Goal: Task Accomplishment & Management: Complete application form

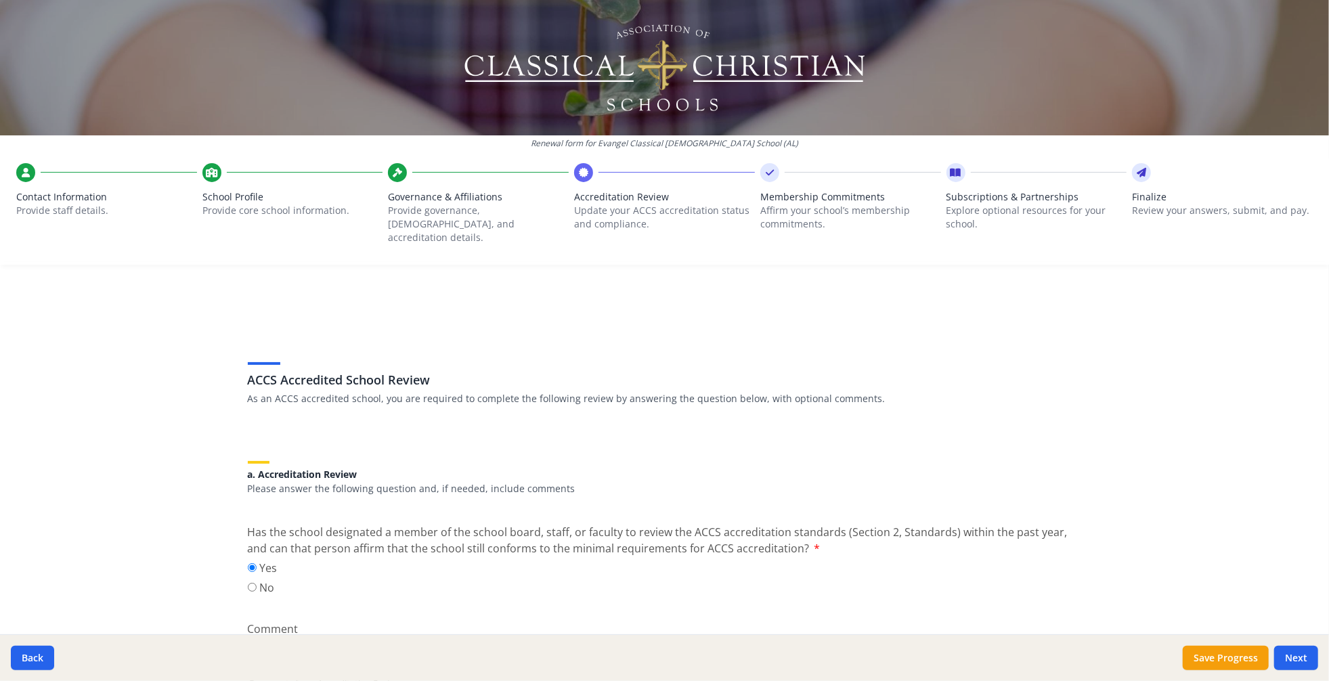
scroll to position [587, 0]
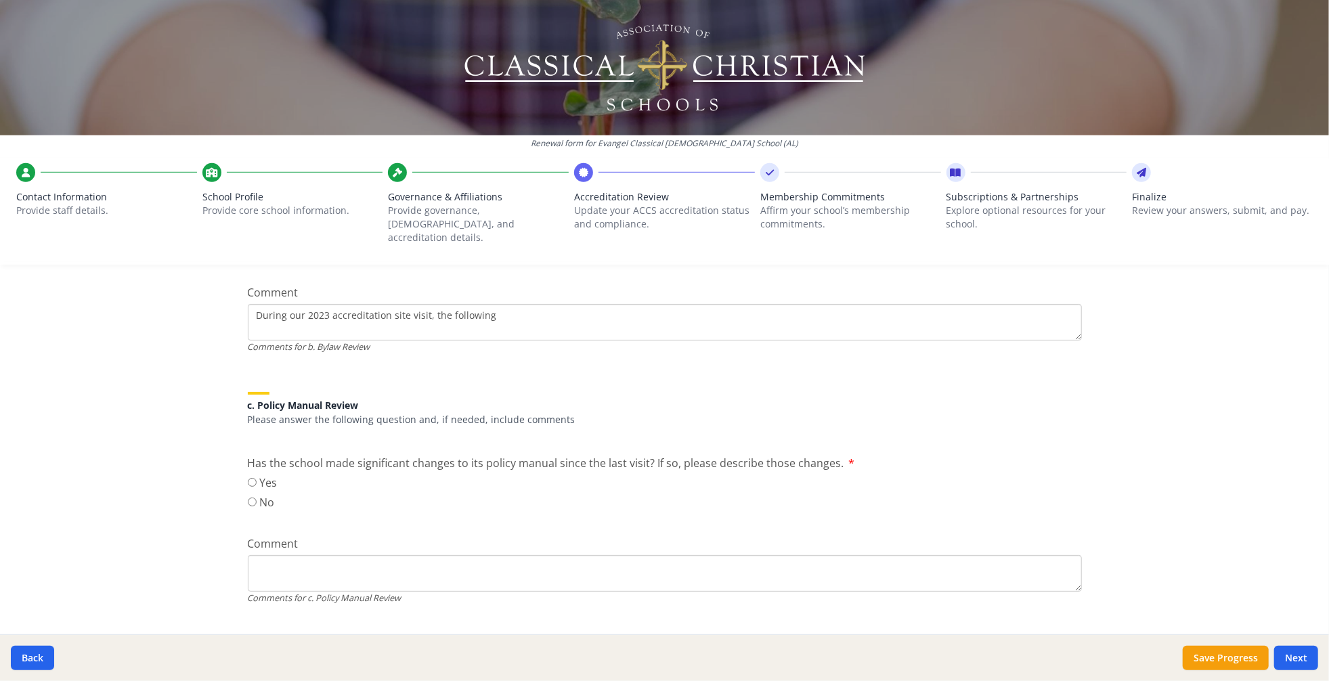
click at [545, 90] on textarea "During our 2023 accreditation site visit, the following" at bounding box center [665, 71] width 834 height 37
click at [542, 90] on textarea "During our 2023 accreditation site visit, the following" at bounding box center [665, 71] width 834 height 37
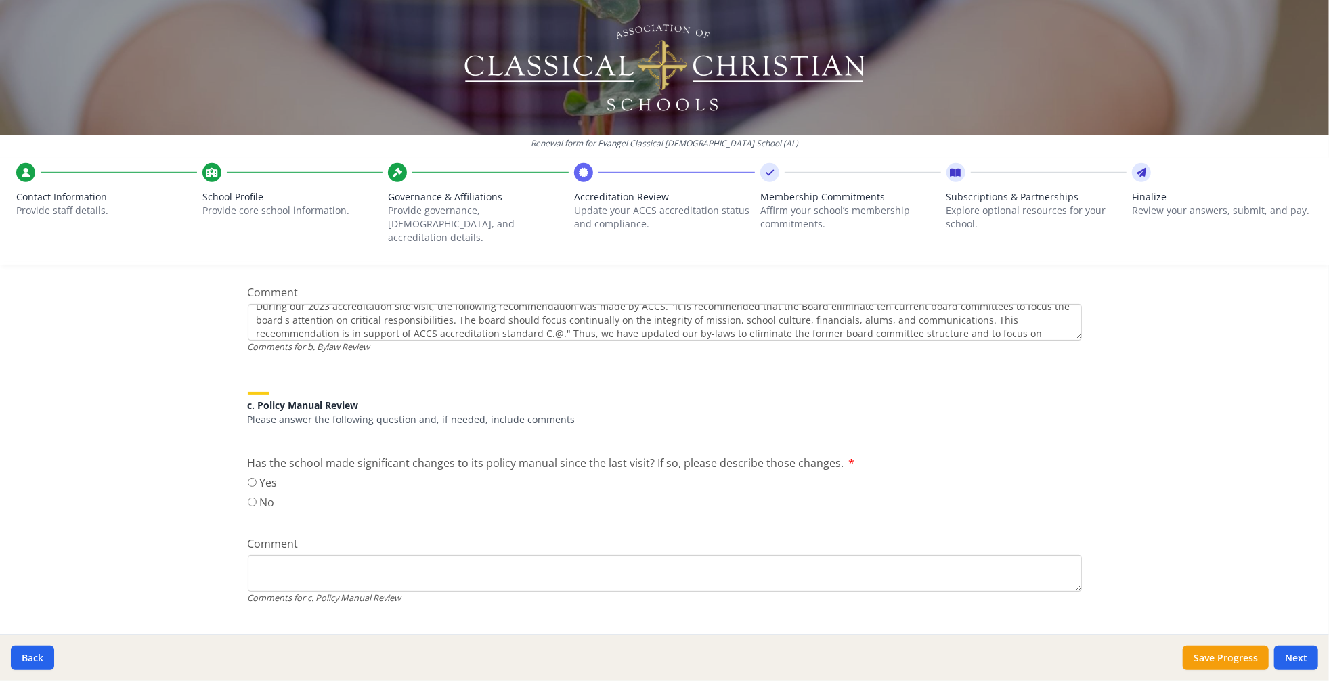
scroll to position [22, 0]
click at [421, 90] on textarea "During our 2023 accreditation site visit, the following recommendation was made…" at bounding box center [665, 71] width 834 height 37
click at [874, 90] on textarea "During our 2023 accreditation site visit, the following recommendation was made…" at bounding box center [665, 71] width 834 height 37
click at [1004, 90] on textarea "During our 2023 accreditation site visit, the following recommendation was made…" at bounding box center [665, 71] width 834 height 37
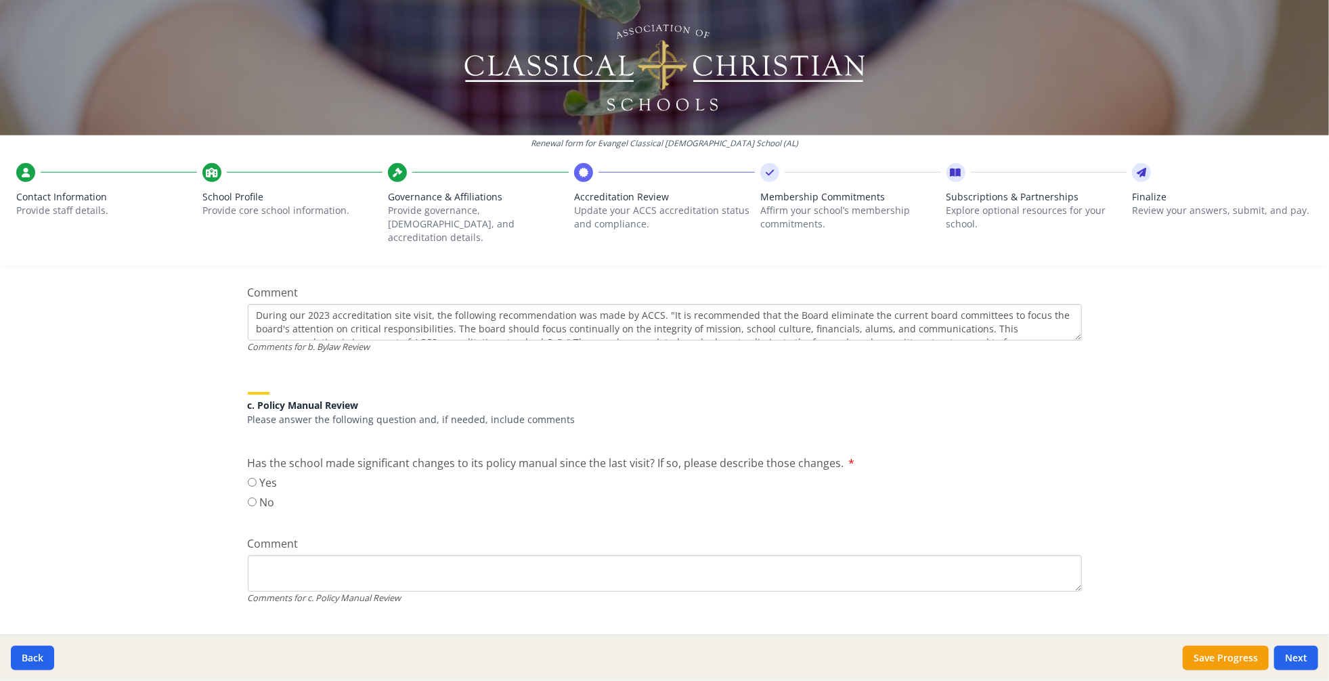
scroll to position [9, 0]
click at [280, 90] on textarea "During our 2023 accreditation site visit, the following recommendation was made…" at bounding box center [665, 71] width 834 height 37
click at [355, 90] on textarea "During our 2023 accreditation site visit, the following recommendation was made…" at bounding box center [665, 71] width 834 height 37
click at [551, 90] on textarea "During our 2023 accreditation site visit, the following recommendation was made…" at bounding box center [665, 71] width 834 height 37
click at [679, 90] on textarea "During our 2023 accreditation site visit, the following recommendation was made…" at bounding box center [665, 71] width 834 height 37
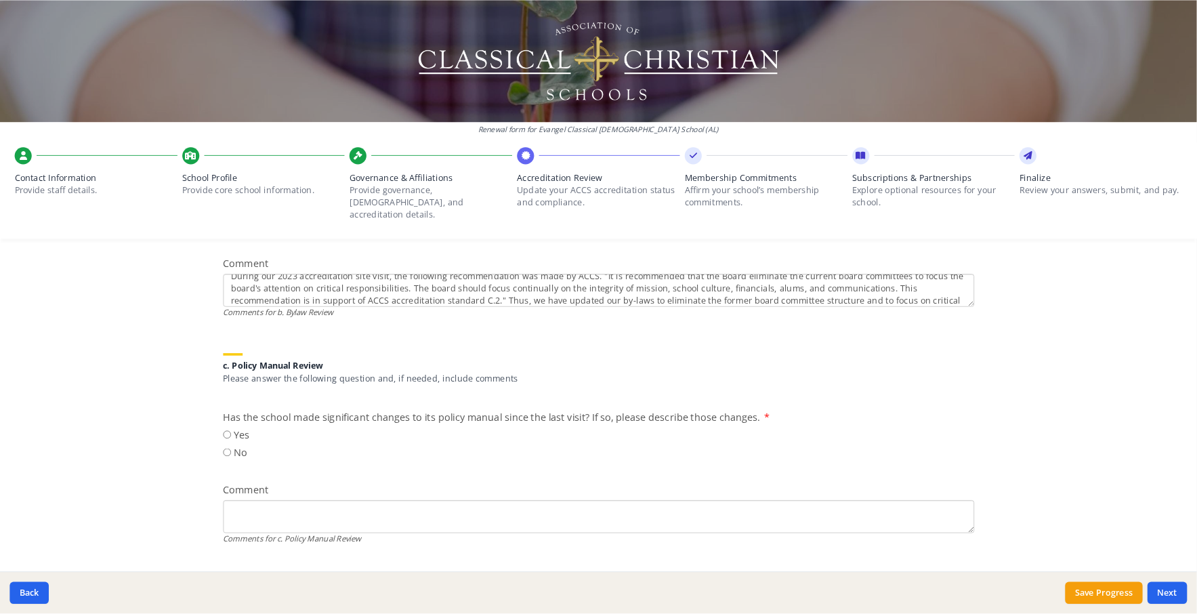
scroll to position [27, 0]
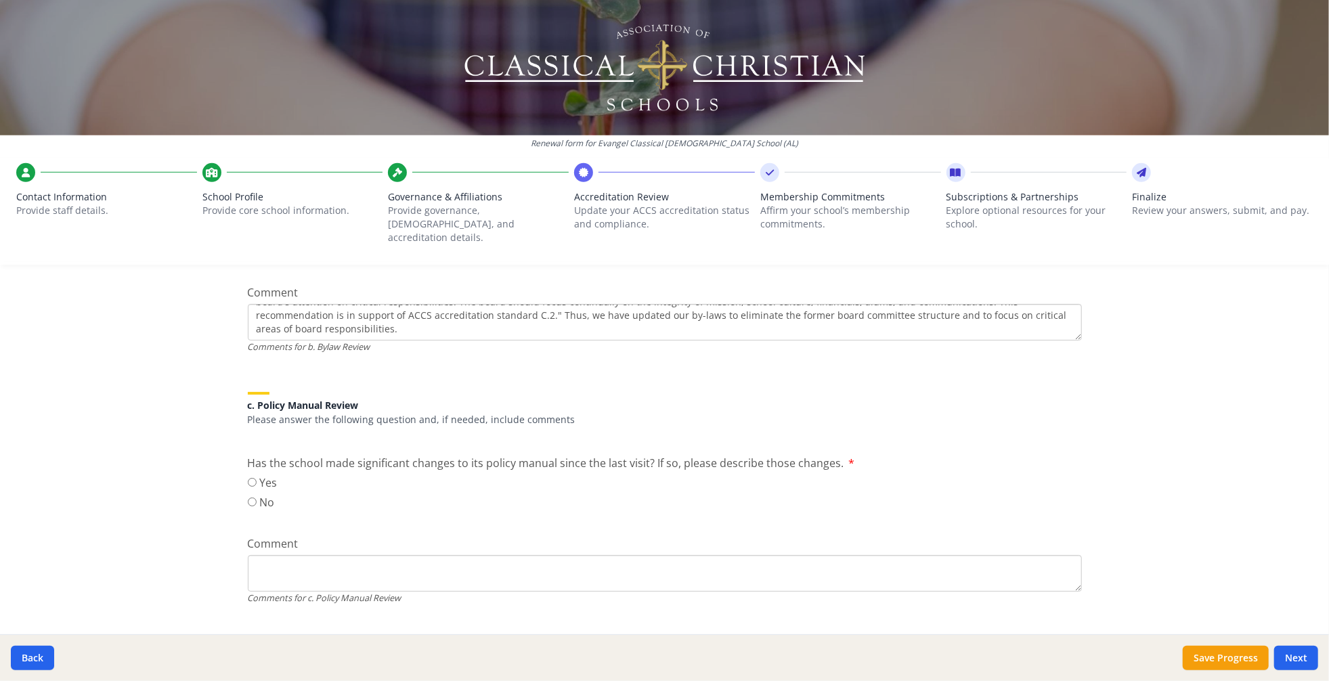
type textarea "During our 2023 accreditation site visit, the following recommendation was made…"
click at [137, 435] on div "Renewal form for Evangel Classical [DEMOGRAPHIC_DATA] School (AL) Contact Infor…" at bounding box center [664, 340] width 1329 height 681
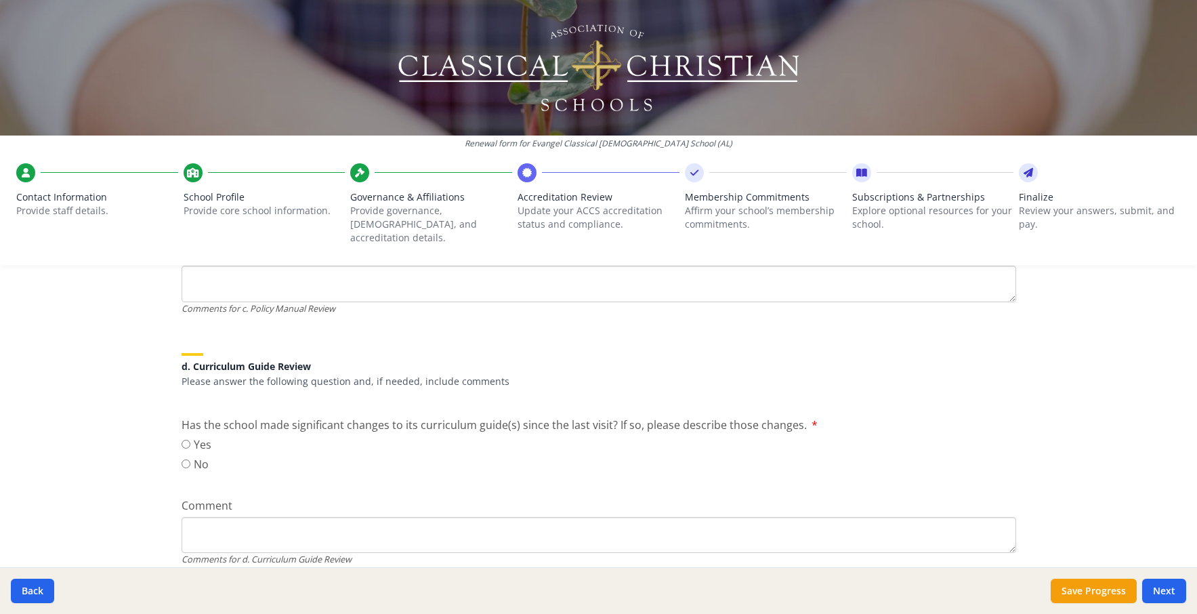
scroll to position [882, 0]
click at [189, 212] on input "No" at bounding box center [185, 207] width 9 height 9
radio input "true"
click at [140, 467] on div "Renewal form for Evangel Classical [DEMOGRAPHIC_DATA] School (AL) Contact Infor…" at bounding box center [598, 307] width 1197 height 614
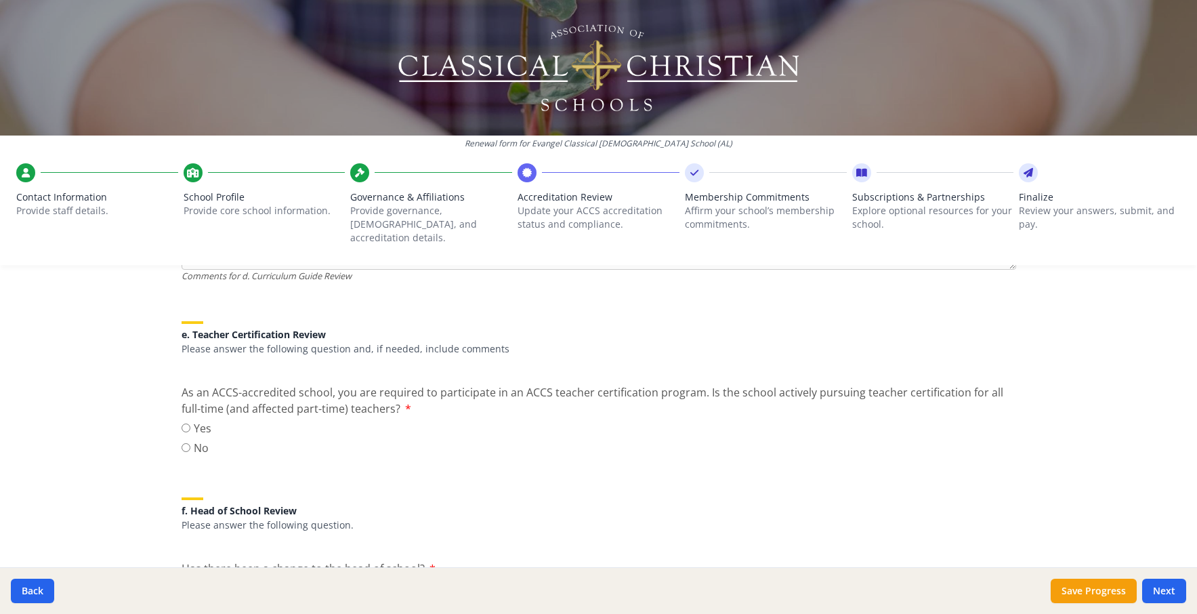
scroll to position [1170, 0]
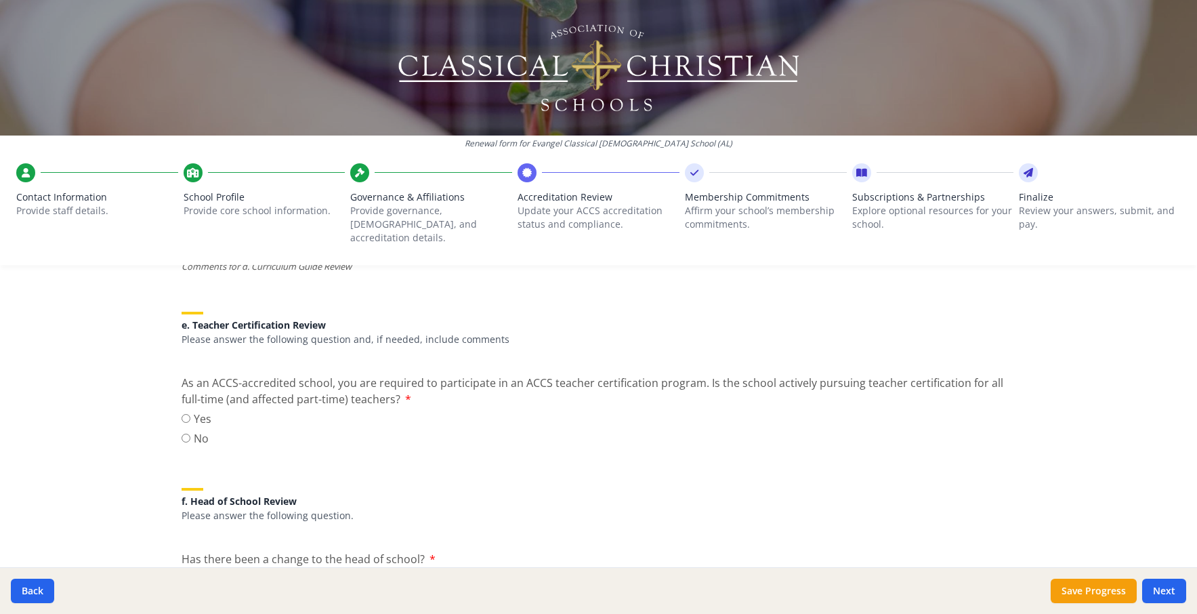
click at [188, 175] on input "No" at bounding box center [185, 171] width 9 height 9
radio input "true"
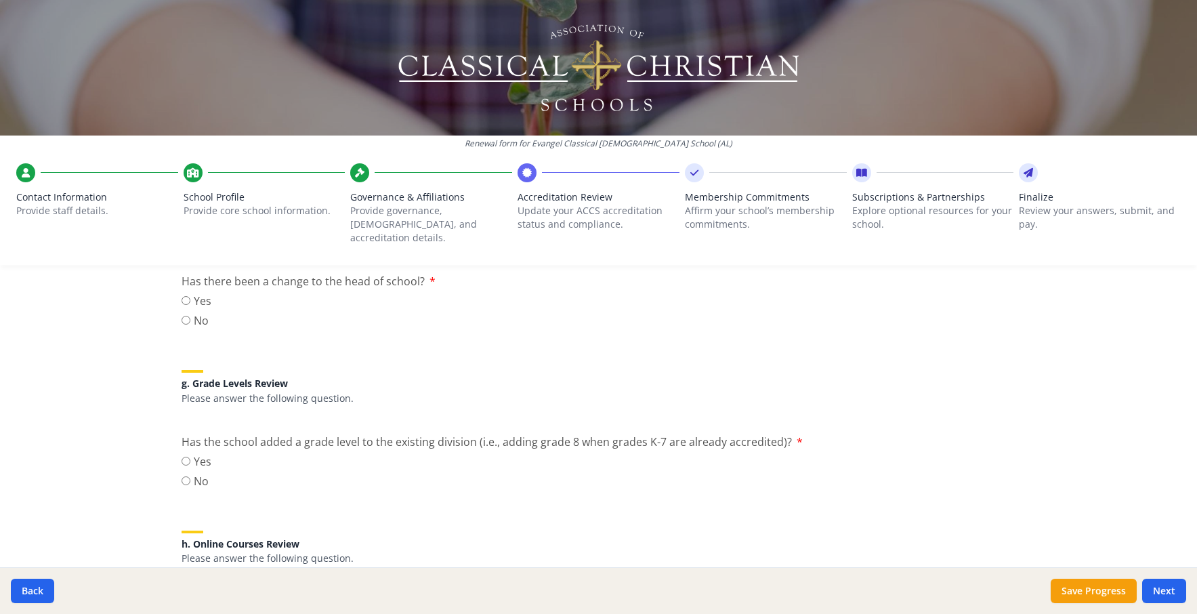
scroll to position [1453, 0]
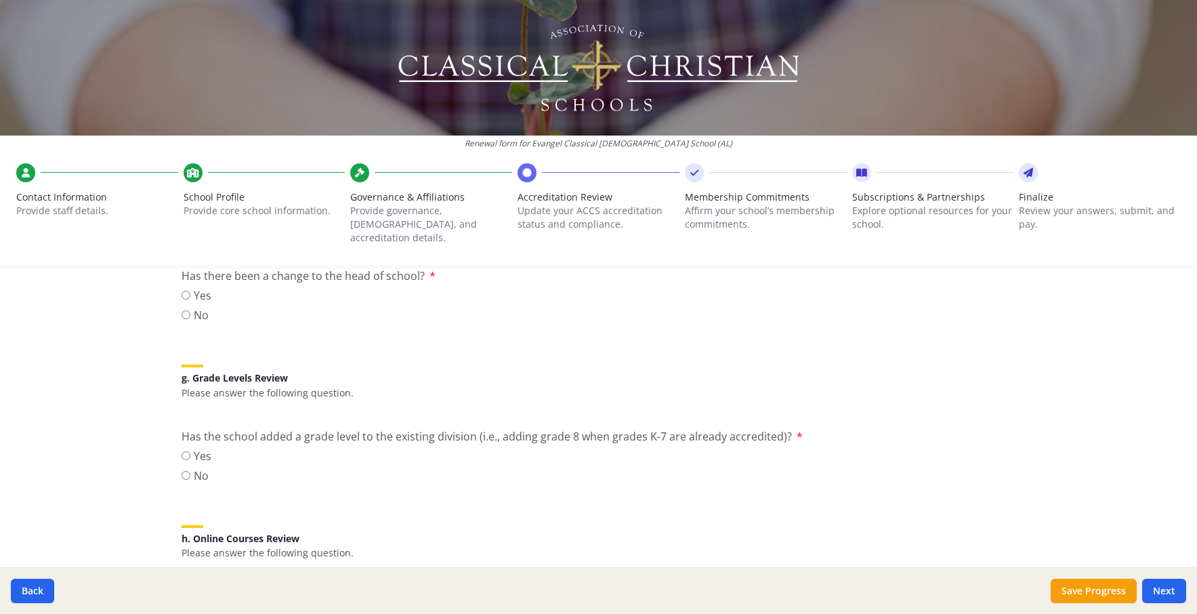
click at [188, 140] on input "Yes" at bounding box center [185, 135] width 9 height 9
radio input "true"
click at [140, 484] on div "Renewal form for Evangel Classical [DEMOGRAPHIC_DATA] School (AL) Contact Infor…" at bounding box center [598, 307] width 1197 height 614
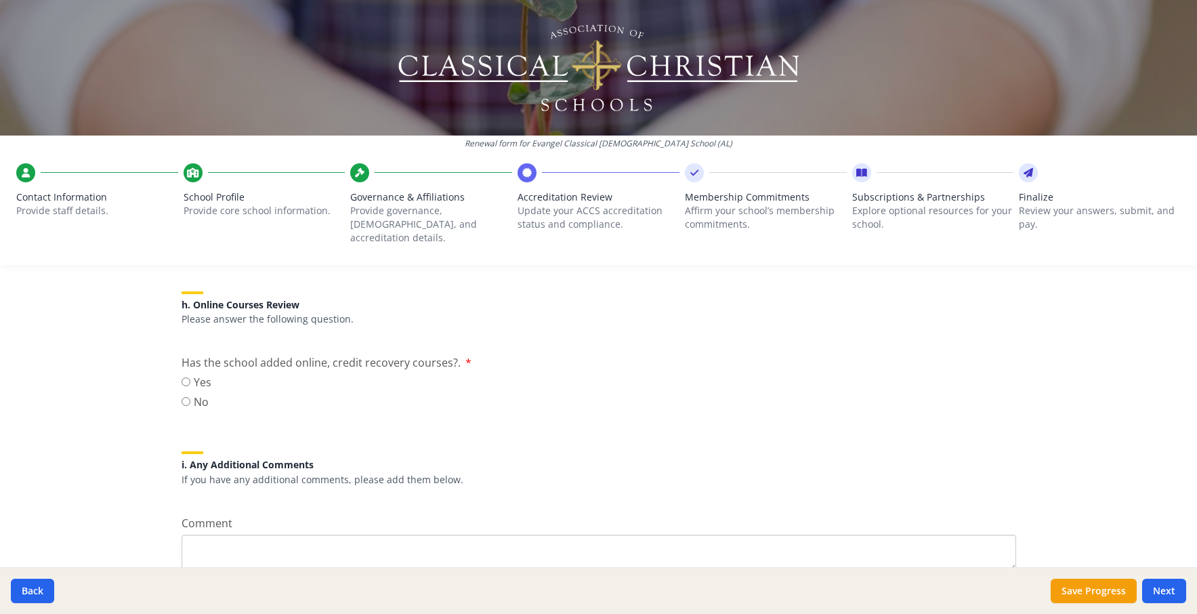
scroll to position [1694, 0]
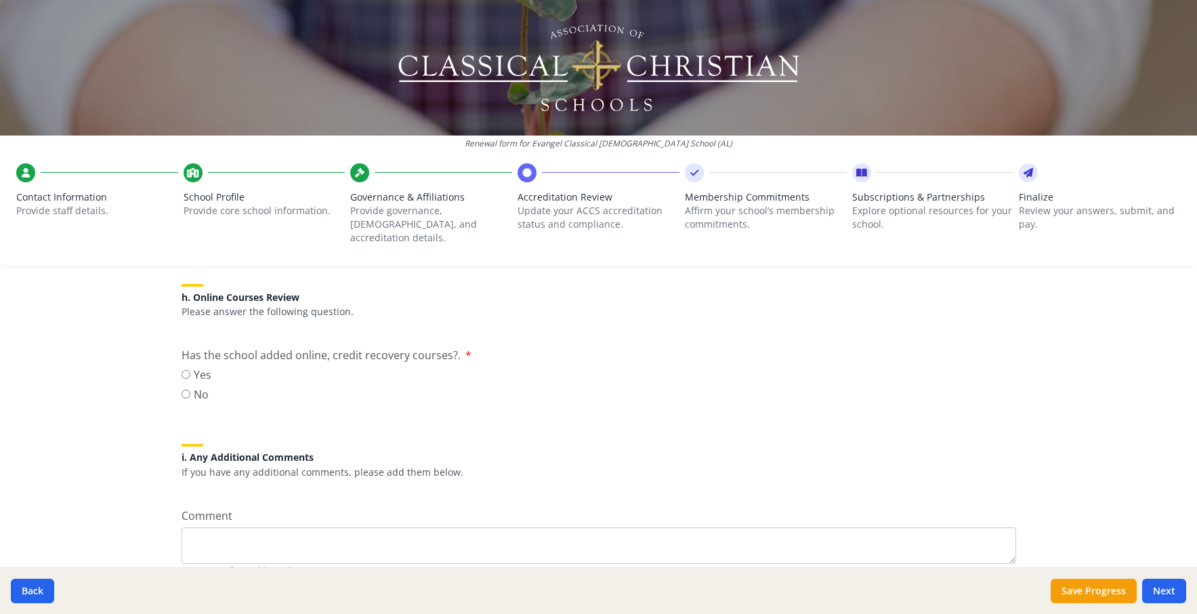
click at [186, 78] on input "No" at bounding box center [185, 73] width 9 height 9
radio input "true"
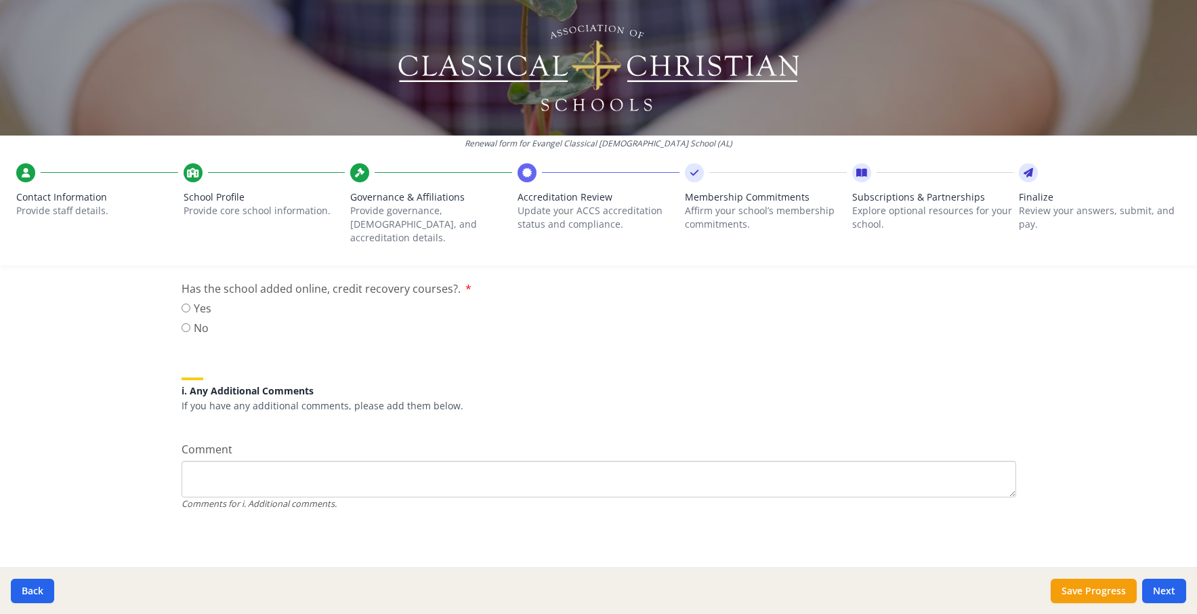
scroll to position [1841, 0]
click at [190, 172] on input "No" at bounding box center [185, 167] width 9 height 9
radio input "true"
click at [190, 332] on input "No" at bounding box center [185, 327] width 9 height 9
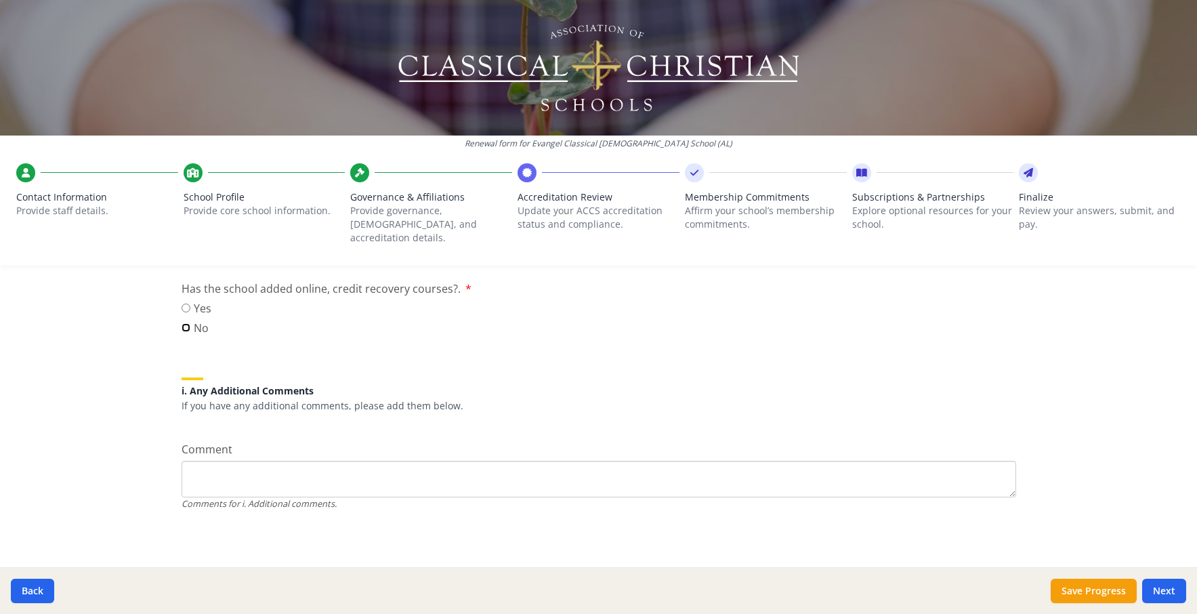
radio input "true"
click at [145, 501] on div "Renewal form for Evangel Classical [DEMOGRAPHIC_DATA] School (AL) Contact Infor…" at bounding box center [598, 307] width 1197 height 614
click at [1073, 578] on button "Save Progress" at bounding box center [1093, 590] width 86 height 24
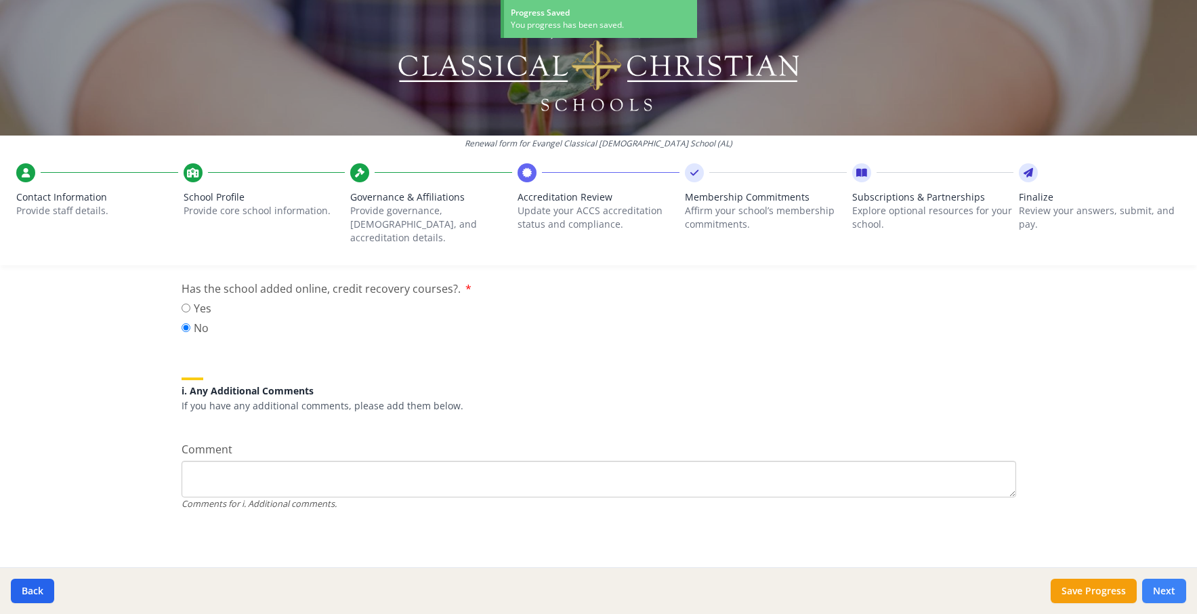
click at [1165, 583] on button "Next" at bounding box center [1164, 590] width 44 height 24
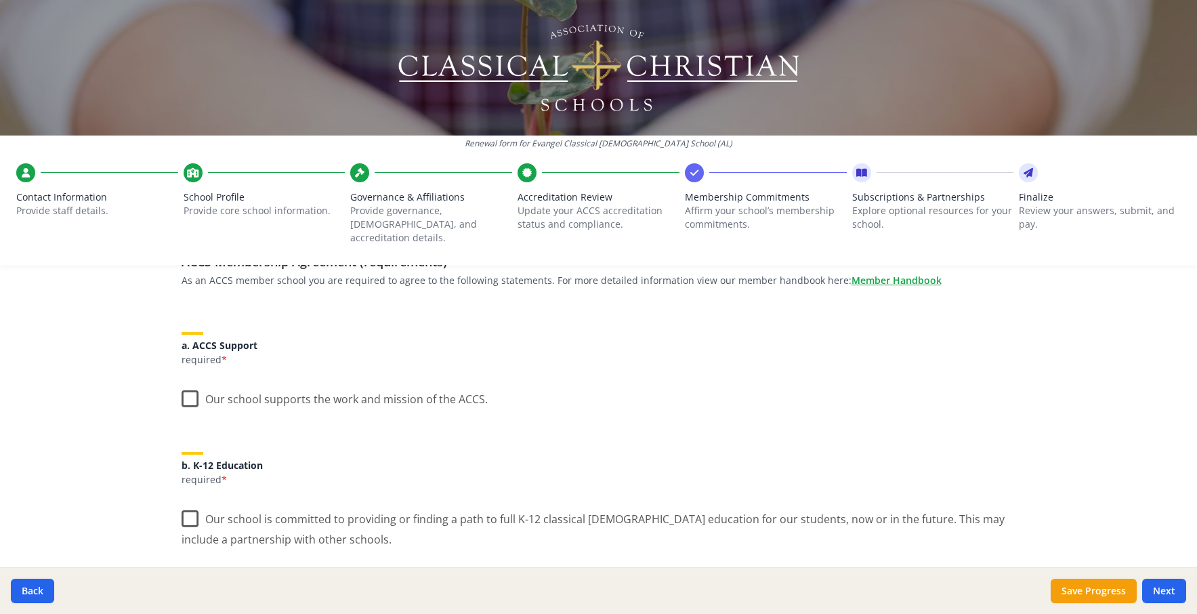
scroll to position [130, 0]
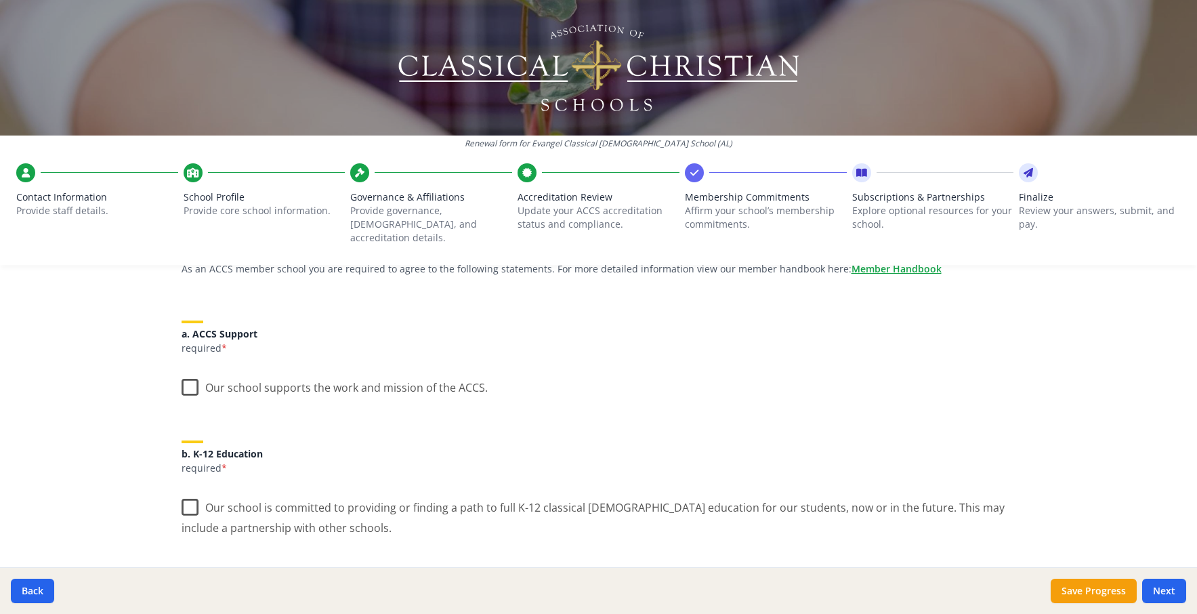
click at [197, 399] on label "Our school supports the work and mission of the ACCS." at bounding box center [334, 384] width 306 height 29
click at [0, 0] on input "Our school supports the work and mission of the ACCS." at bounding box center [0, 0] width 0 height 0
click at [148, 489] on div "Renewal form for Evangel Classical [DEMOGRAPHIC_DATA] School (AL) Contact Infor…" at bounding box center [598, 307] width 1197 height 614
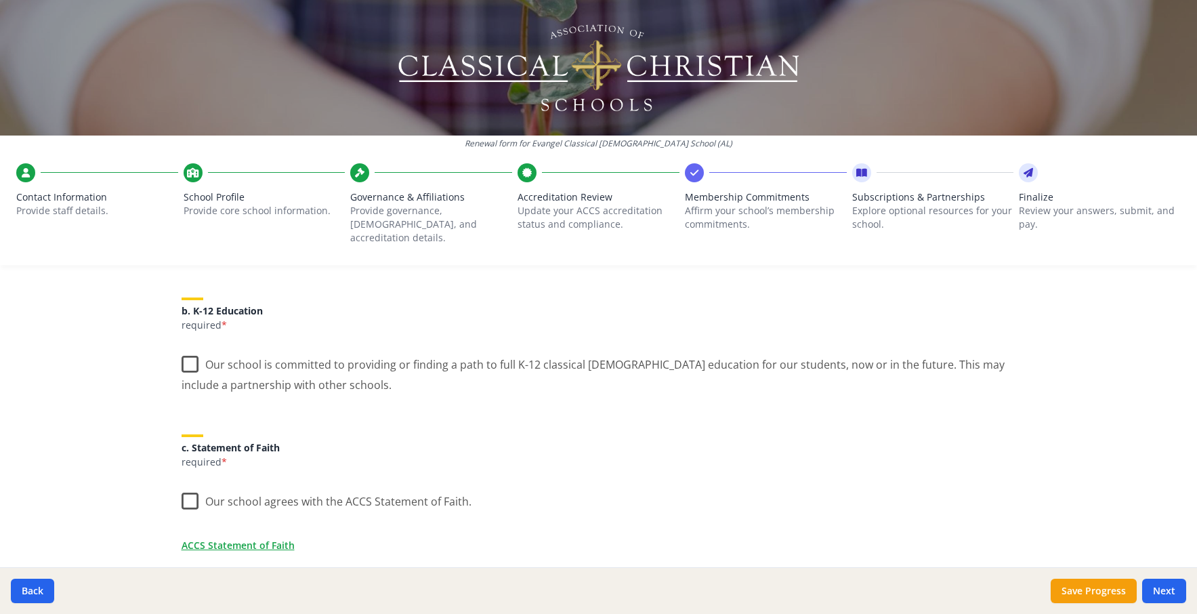
scroll to position [370, 0]
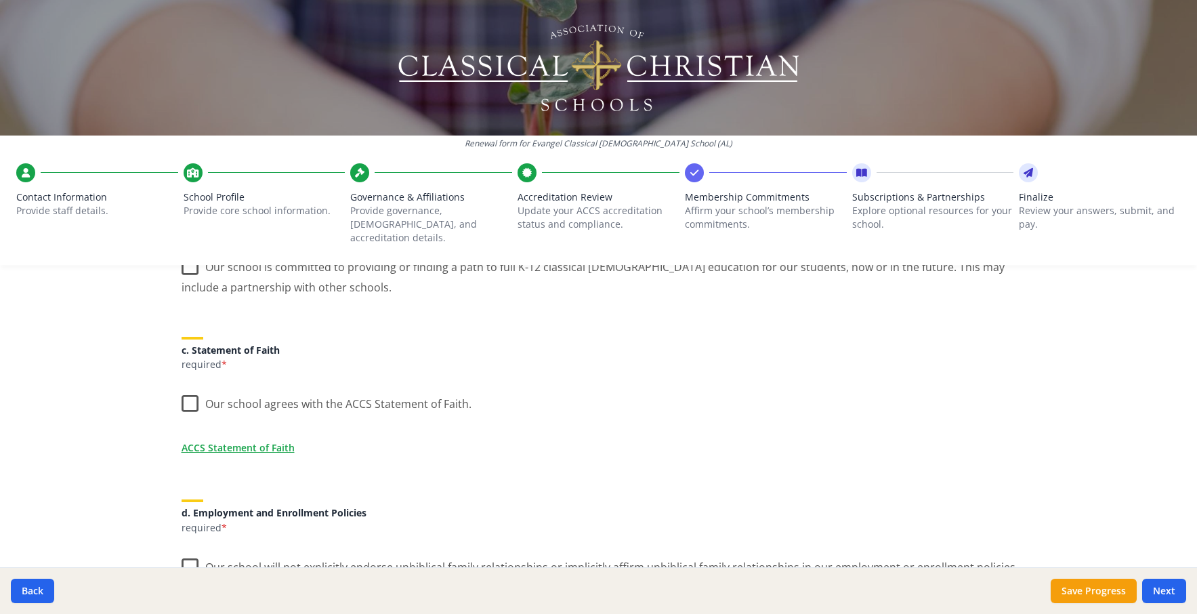
click at [196, 295] on label "Our school is committed to providing or finding a path to full K-12 classical […" at bounding box center [598, 271] width 834 height 45
click at [0, 0] on input "Our school is committed to providing or finding a path to full K-12 classical […" at bounding box center [0, 0] width 0 height 0
click at [145, 425] on div "Renewal form for Evangel Classical [DEMOGRAPHIC_DATA] School (AL) Contact Infor…" at bounding box center [598, 307] width 1197 height 614
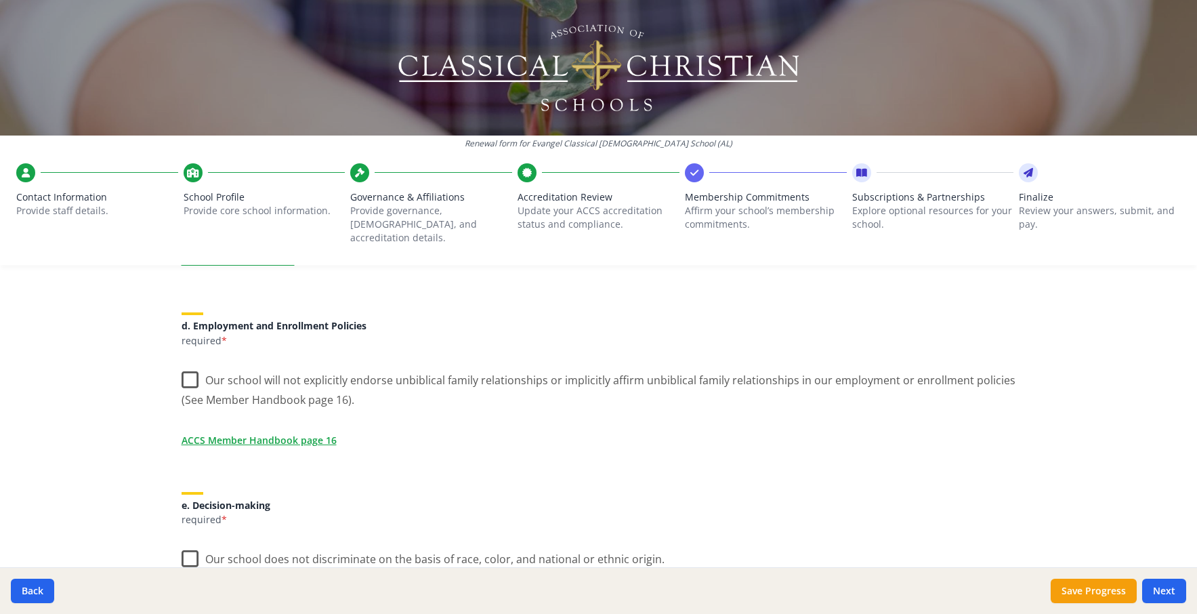
scroll to position [564, 0]
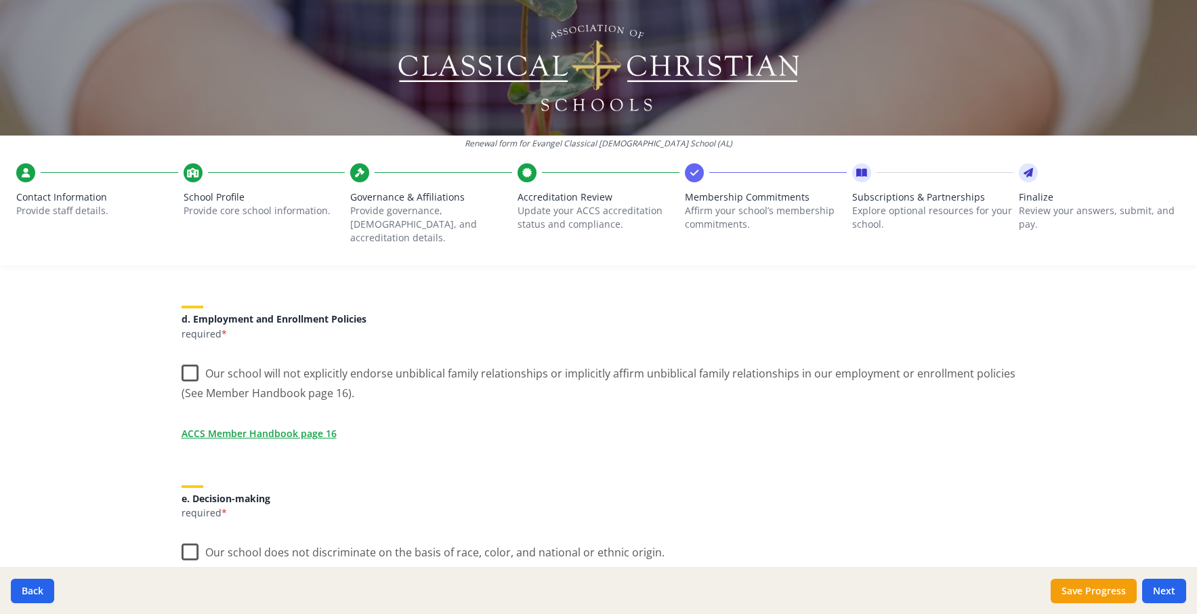
click at [190, 221] on label "Our school agrees with the ACCS Statement of Faith." at bounding box center [326, 206] width 290 height 29
click at [0, 0] on input "Our school agrees with the ACCS Statement of Faith." at bounding box center [0, 0] width 0 height 0
click at [138, 451] on div "Renewal form for Evangel Classical [DEMOGRAPHIC_DATA] School (AL) Contact Infor…" at bounding box center [598, 307] width 1197 height 614
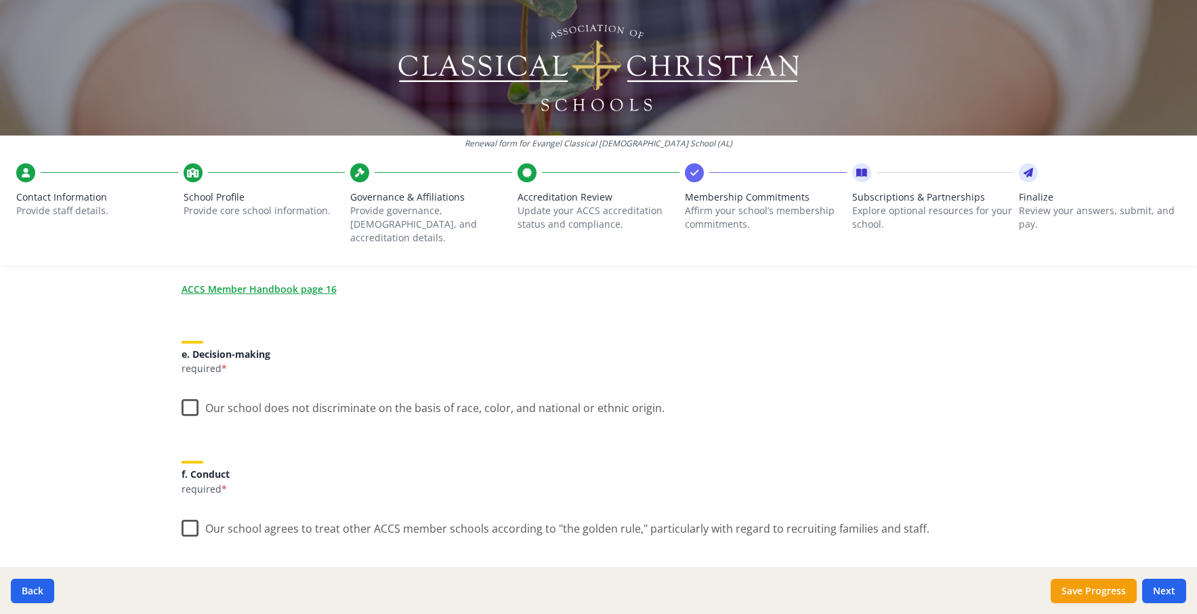
scroll to position [732, 0]
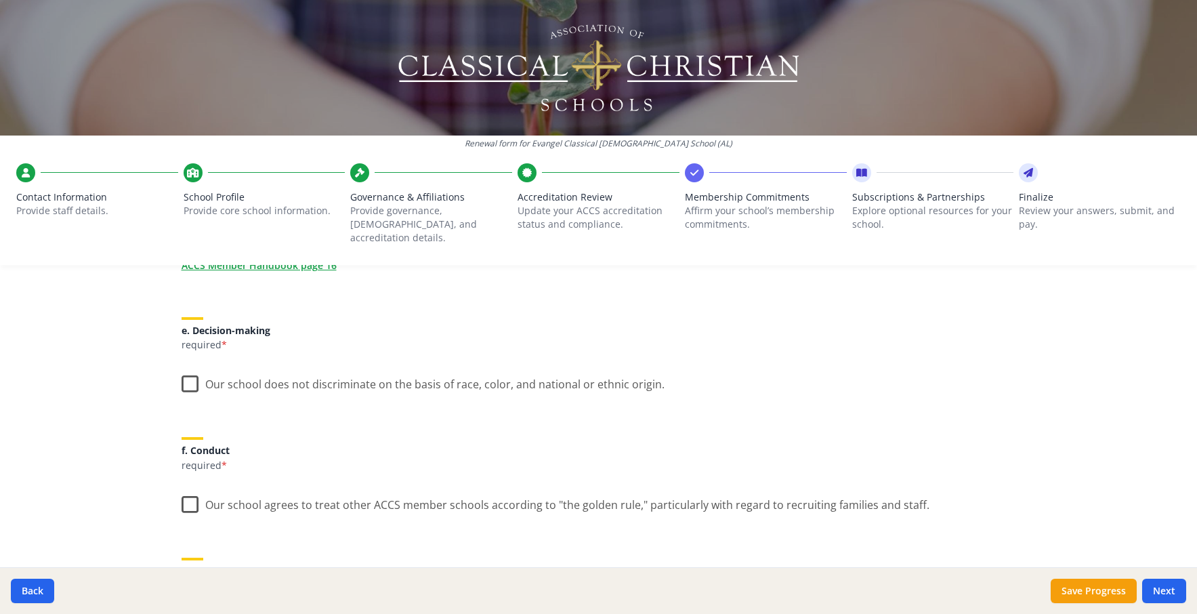
click at [199, 233] on label "Our school will not explicitly endorse unbiblical family relationships or impli…" at bounding box center [598, 210] width 834 height 45
click at [0, 0] on input "Our school will not explicitly endorse unbiblical family relationships or impli…" at bounding box center [0, 0] width 0 height 0
click at [142, 448] on div "Renewal form for Evangel Classical [DEMOGRAPHIC_DATA] School (AL) Contact Infor…" at bounding box center [598, 307] width 1197 height 614
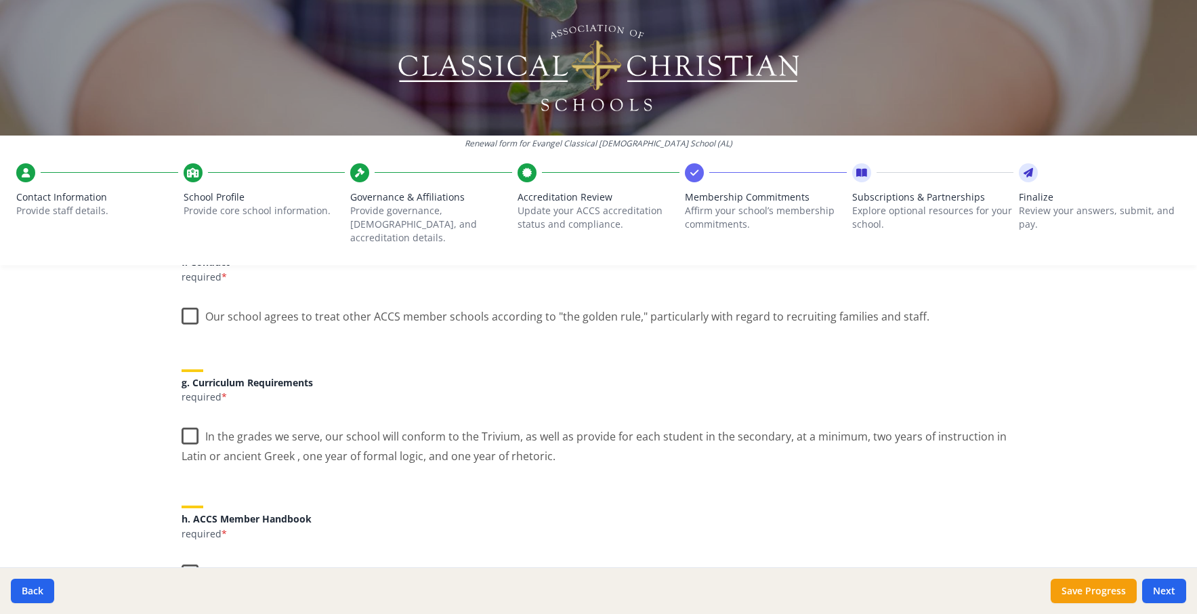
scroll to position [924, 0]
click at [194, 204] on label "Our school does not discriminate on the basis of race, color, and national or e…" at bounding box center [422, 189] width 483 height 29
click at [0, 0] on input "Our school does not discriminate on the basis of race, color, and national or e…" at bounding box center [0, 0] width 0 height 0
click at [144, 511] on div "Renewal form for Evangel Classical [DEMOGRAPHIC_DATA] School (AL) Contact Infor…" at bounding box center [598, 307] width 1197 height 614
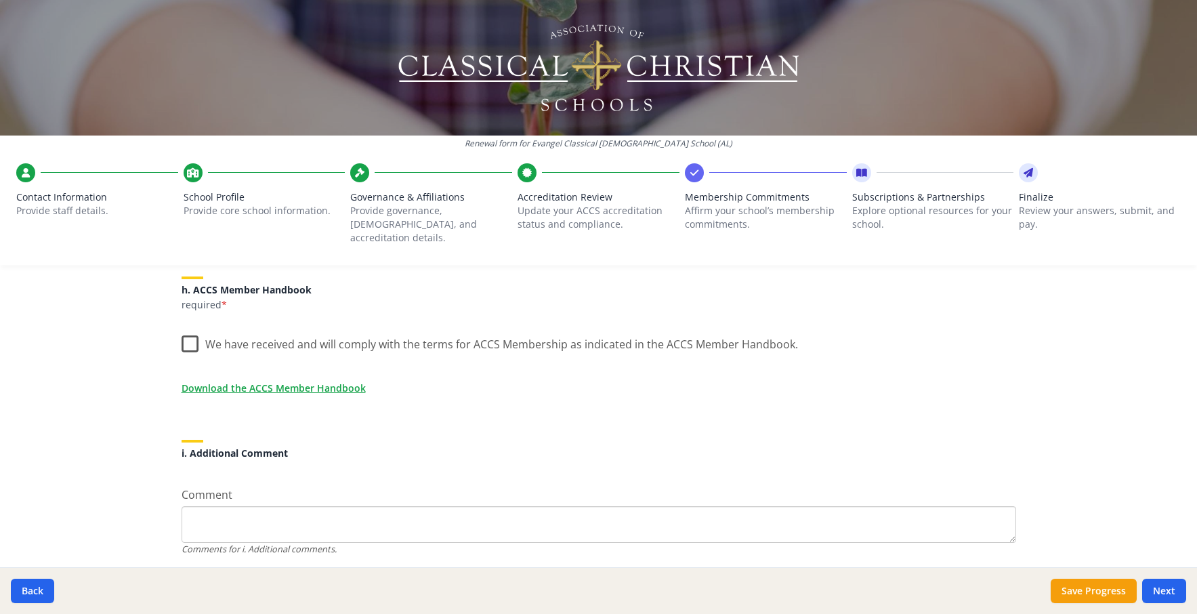
scroll to position [1167, 0]
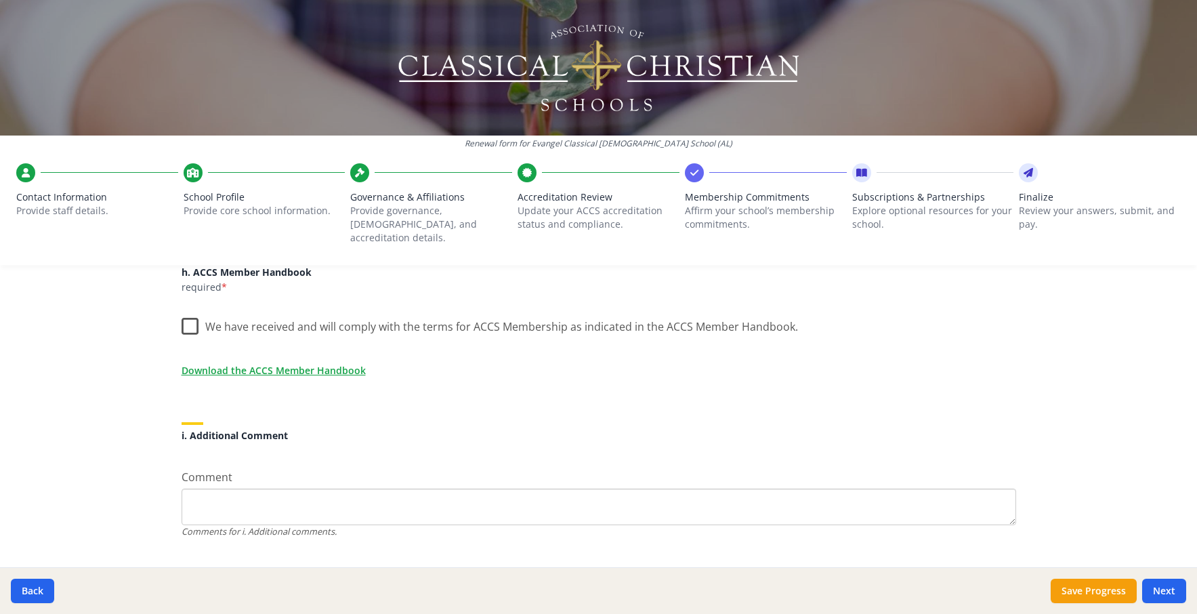
click at [193, 81] on label "Our school agrees to treat other ACCS member schools according to "the golden r…" at bounding box center [555, 66] width 748 height 29
click at [0, 0] on input "Our school agrees to treat other ACCS member schools according to "the golden r…" at bounding box center [0, 0] width 0 height 0
click at [149, 455] on div "Renewal form for Evangel Classical [DEMOGRAPHIC_DATA] School (AL) Contact Infor…" at bounding box center [598, 307] width 1197 height 614
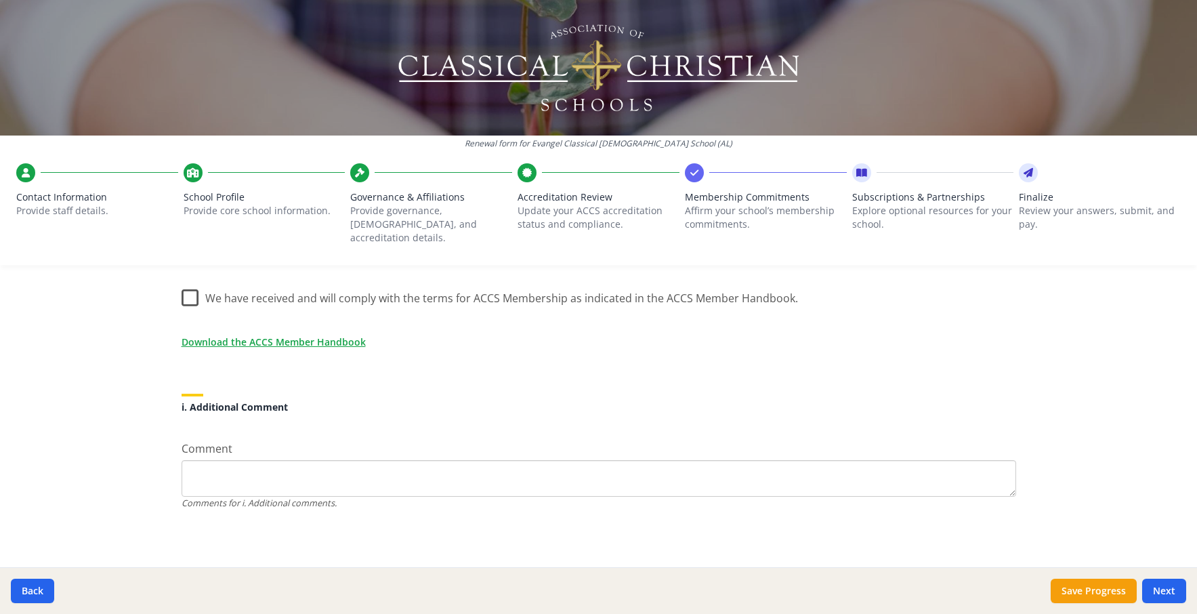
scroll to position [1293, 0]
click at [194, 189] on label "In the grades we serve, our school will conform to the Trivium, as well as prov…" at bounding box center [598, 166] width 834 height 45
click at [0, 0] on input "In the grades we serve, our school will conform to the Trivium, as well as prov…" at bounding box center [0, 0] width 0 height 0
click at [146, 452] on div "Renewal form for Evangel Classical [DEMOGRAPHIC_DATA] School (AL) Contact Infor…" at bounding box center [598, 307] width 1197 height 614
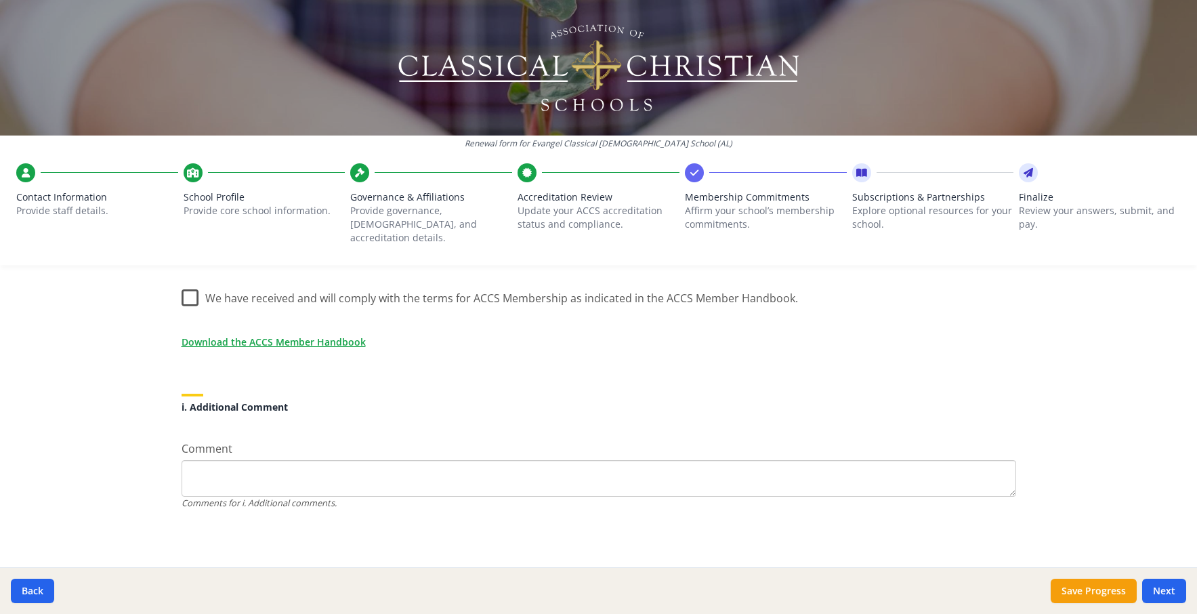
click at [197, 309] on label "We have received and will comply with the terms for ACCS Membership as indicate…" at bounding box center [489, 294] width 616 height 29
click at [0, 0] on input "We have received and will comply with the terms for ACCS Membership as indicate…" at bounding box center [0, 0] width 0 height 0
click at [148, 454] on div "Renewal form for Evangel Classical [DEMOGRAPHIC_DATA] School (AL) Contact Infor…" at bounding box center [598, 307] width 1197 height 614
click at [1069, 584] on button "Save Progress" at bounding box center [1093, 590] width 86 height 24
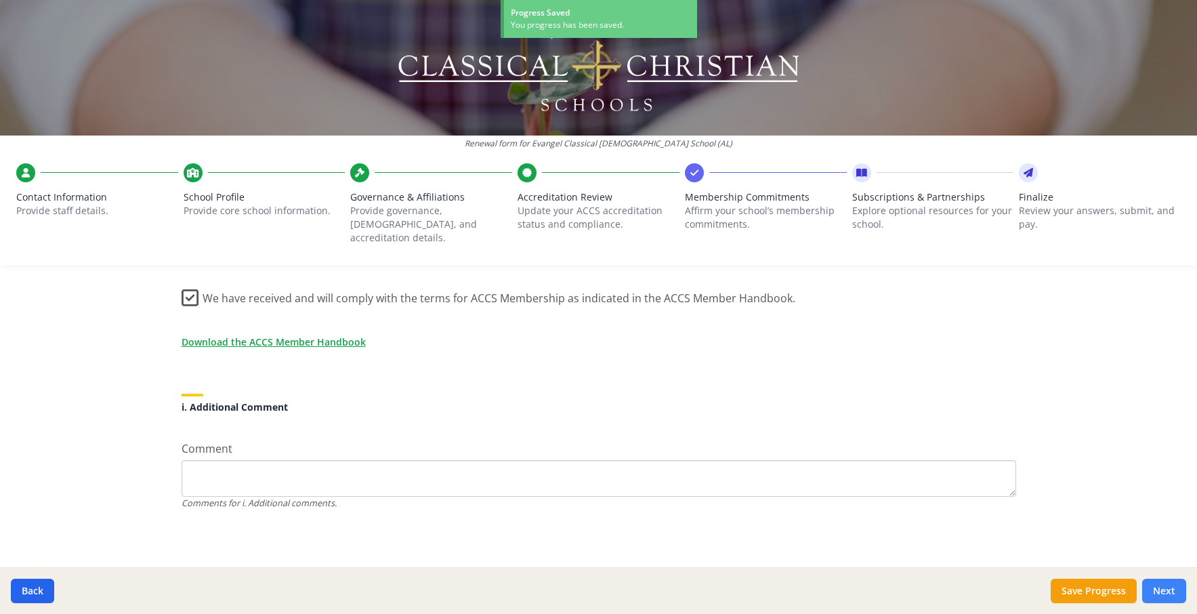
click at [1157, 583] on button "Next" at bounding box center [1164, 590] width 44 height 24
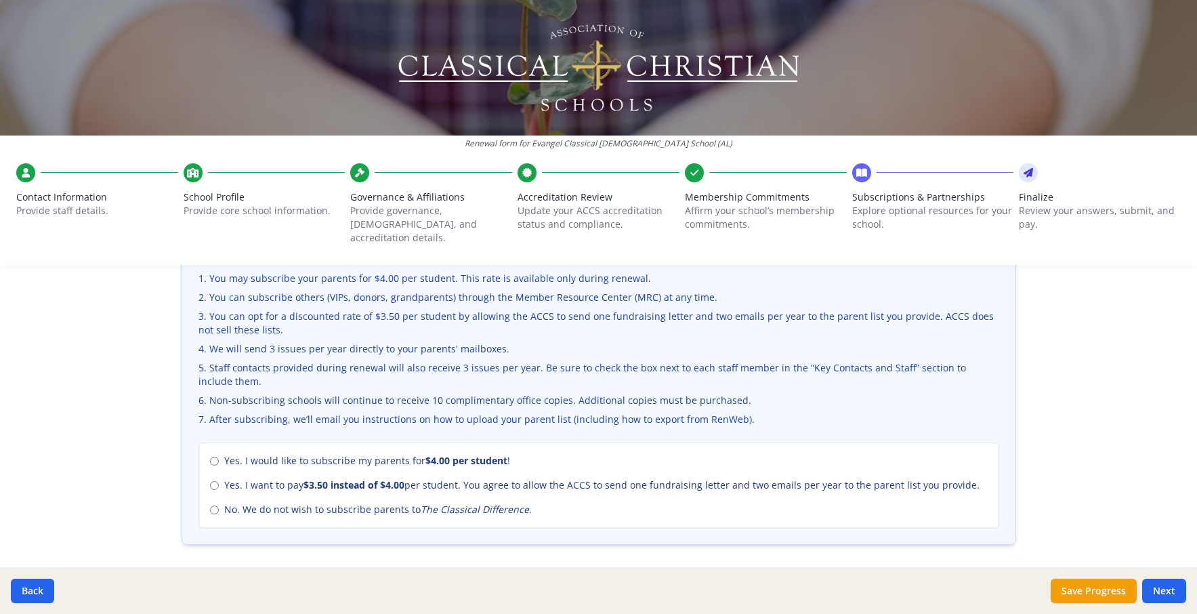
scroll to position [0, 0]
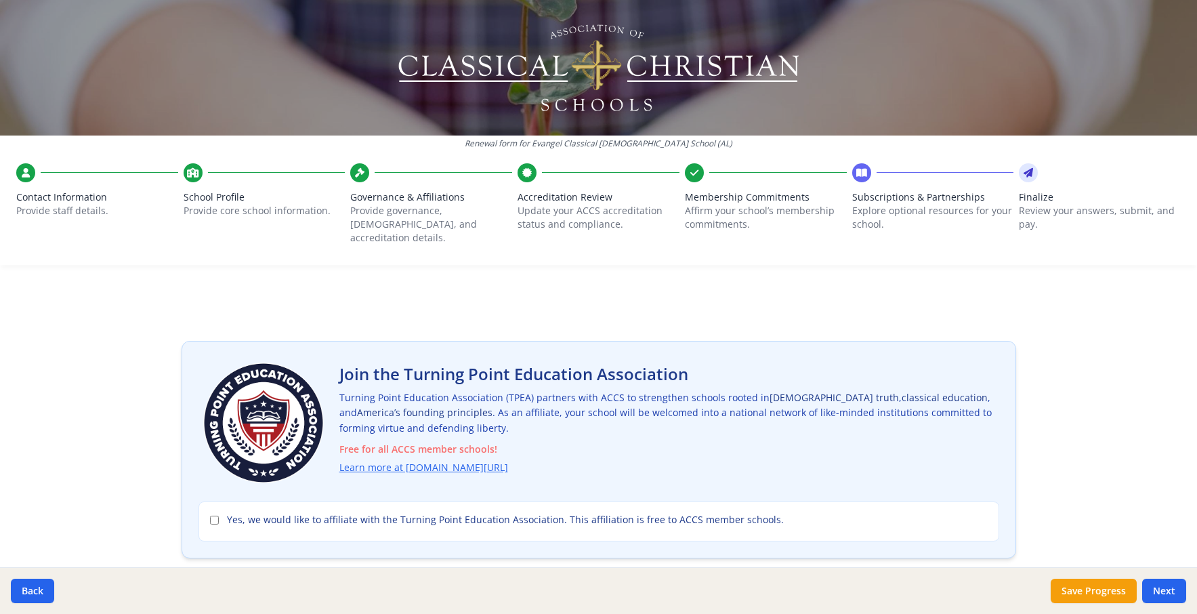
click at [36, 204] on span "Contact Information" at bounding box center [97, 197] width 162 height 14
click at [35, 182] on div at bounding box center [25, 172] width 19 height 19
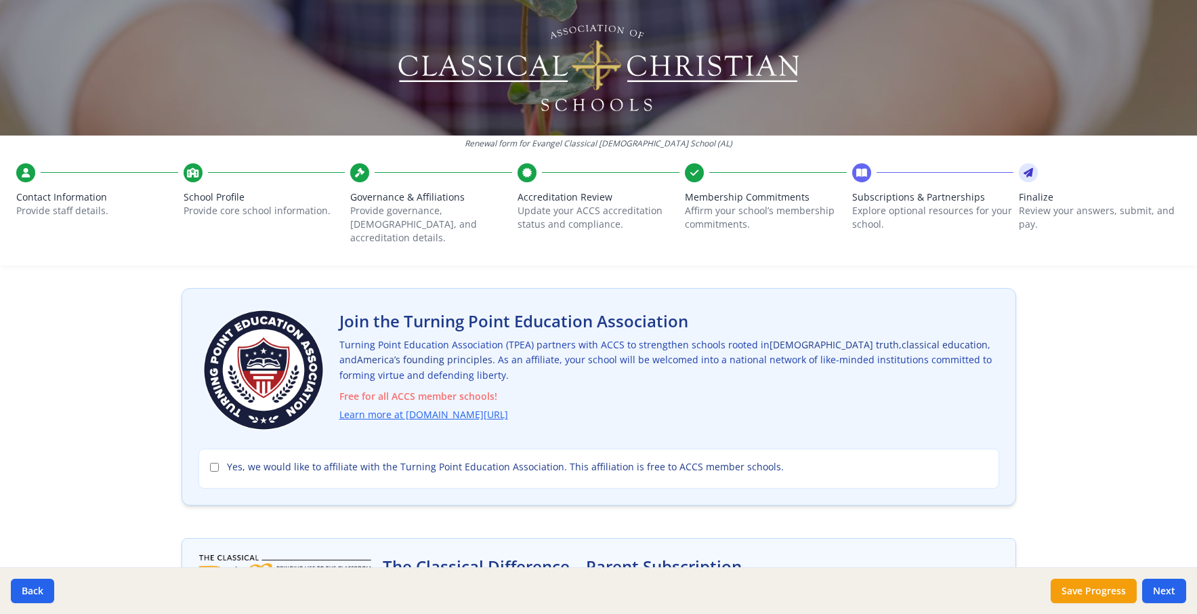
scroll to position [53, 0]
click at [37, 586] on button "Back" at bounding box center [32, 590] width 43 height 24
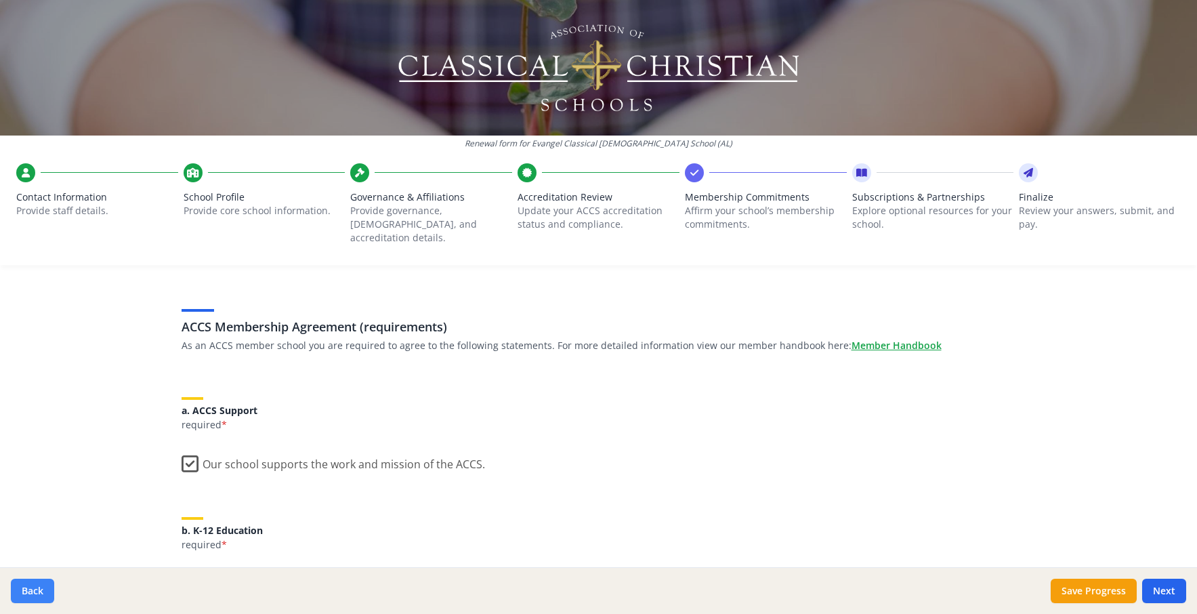
click at [37, 586] on button "Back" at bounding box center [32, 590] width 43 height 24
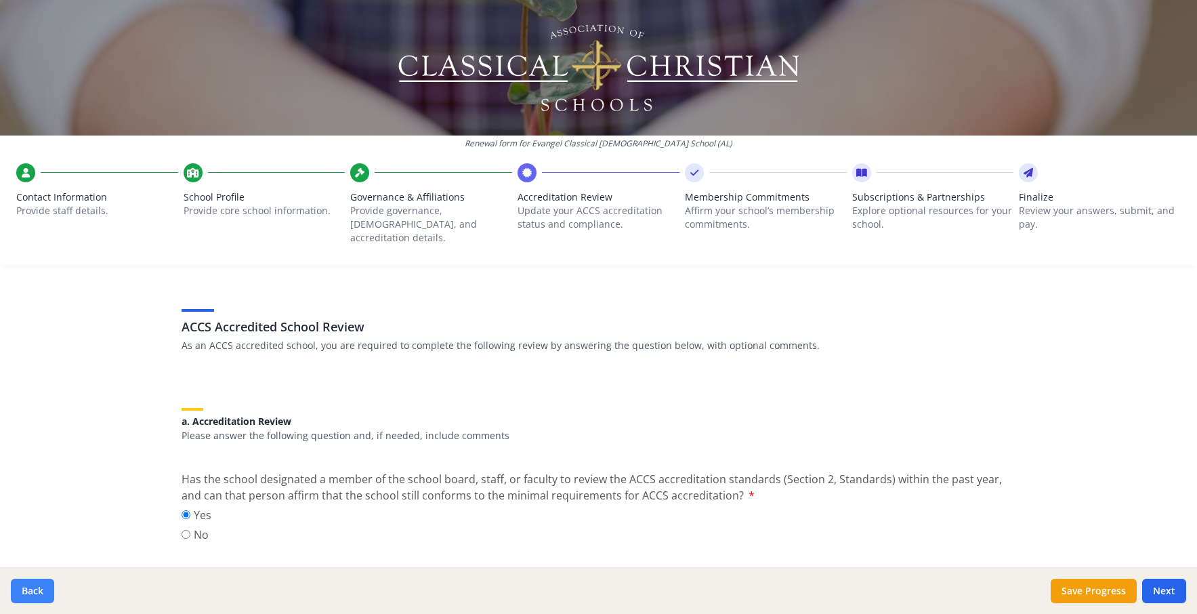
click at [37, 586] on button "Back" at bounding box center [32, 590] width 43 height 24
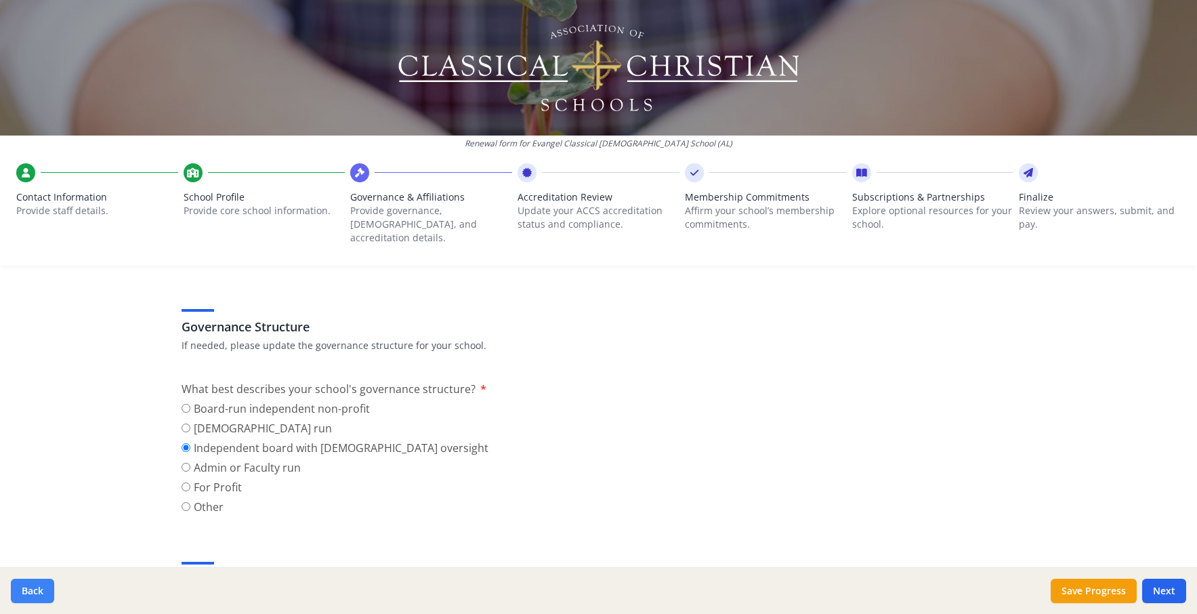
click at [37, 586] on button "Back" at bounding box center [32, 590] width 43 height 24
type input "[PHONE_NUMBER]"
click at [37, 586] on button "Back" at bounding box center [32, 590] width 43 height 24
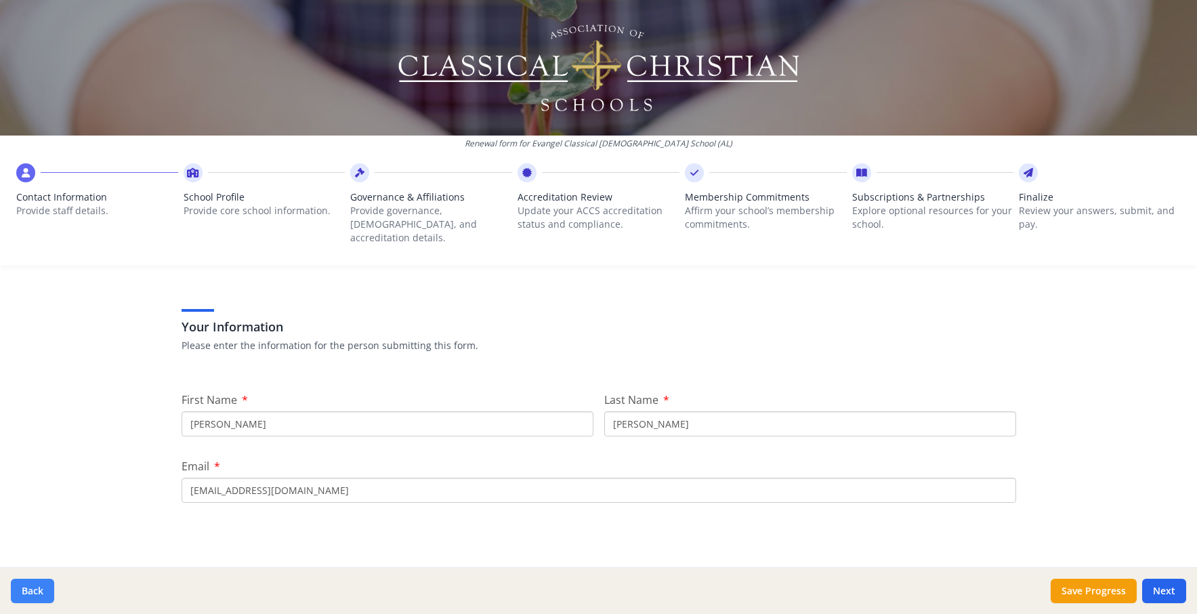
click at [37, 586] on button "Back" at bounding box center [32, 590] width 43 height 24
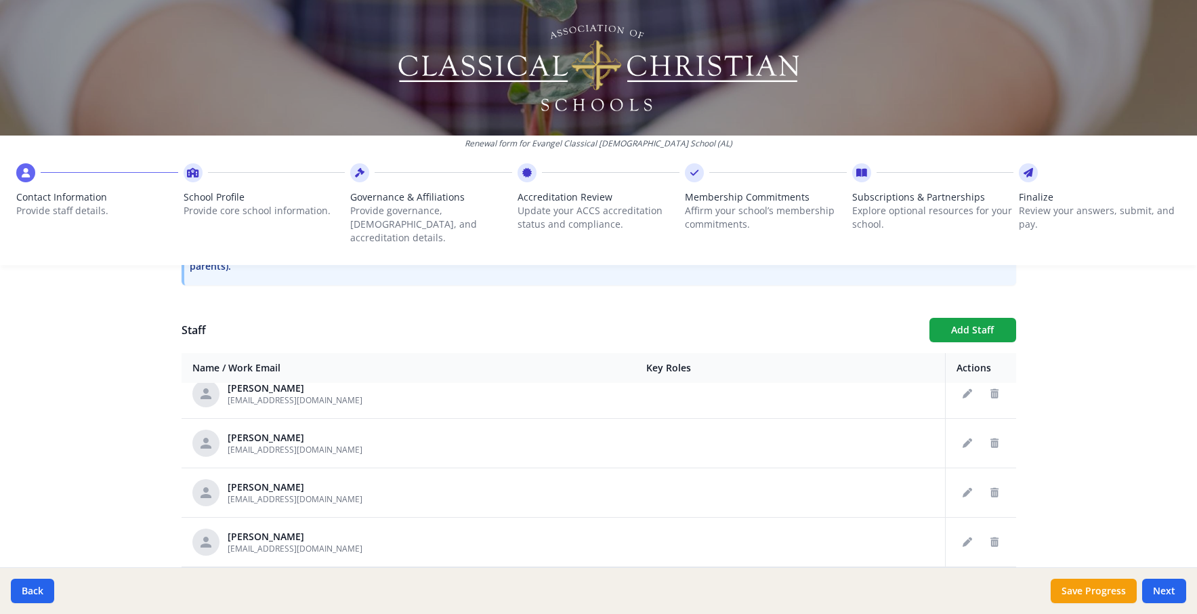
scroll to position [175, 0]
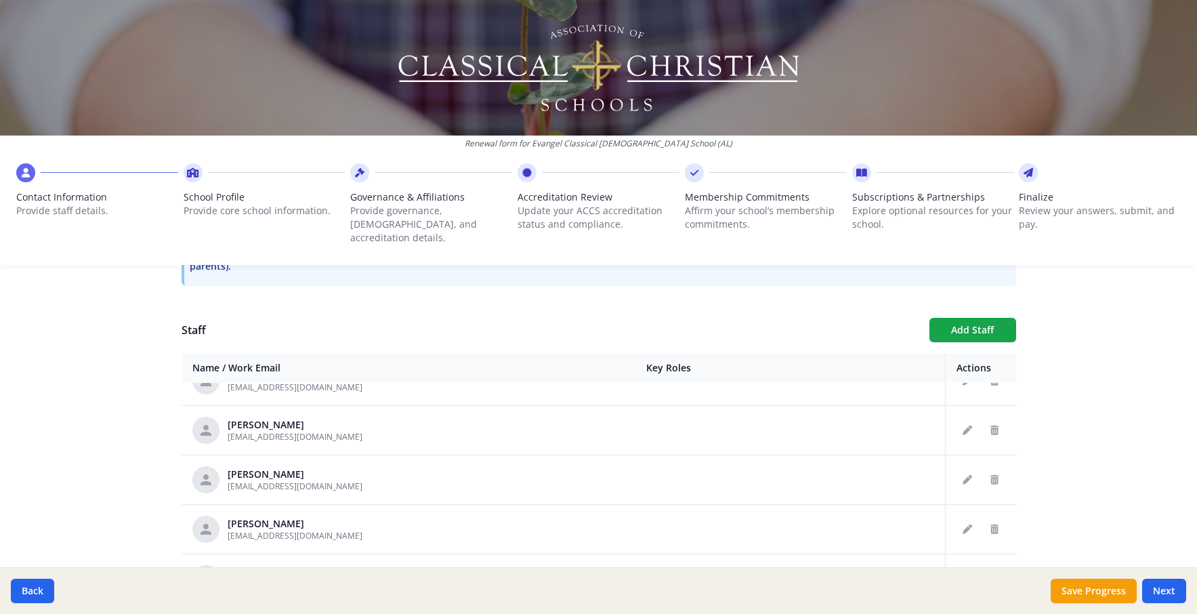
click at [119, 478] on div "Renewal form for Evangel Classical [DEMOGRAPHIC_DATA] School (AL) Contact Infor…" at bounding box center [598, 307] width 1197 height 614
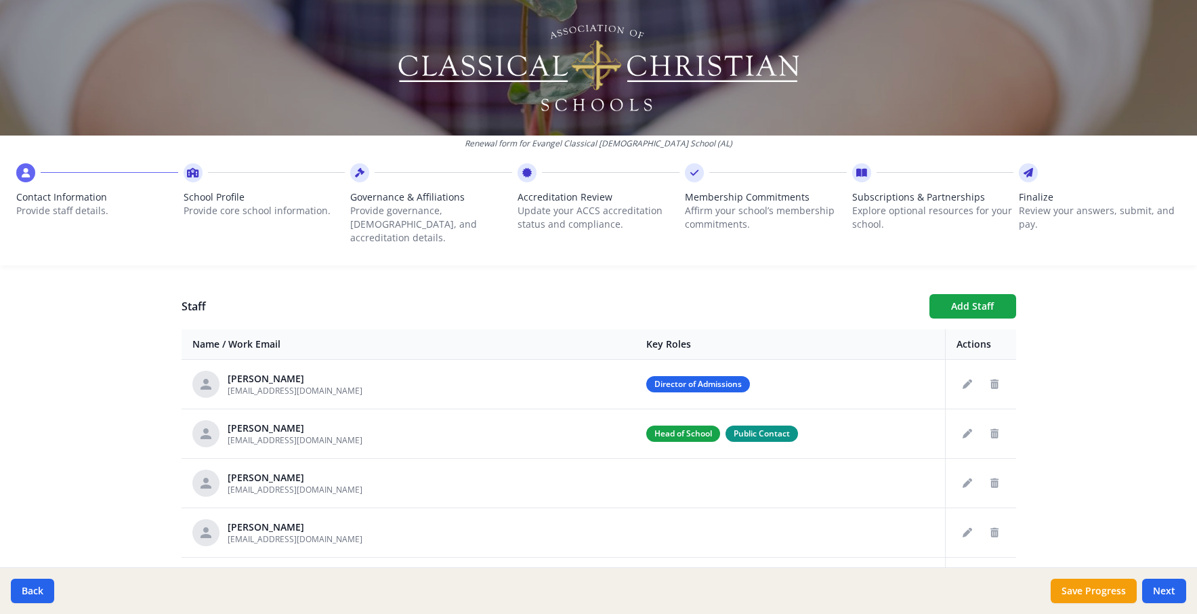
scroll to position [459, 0]
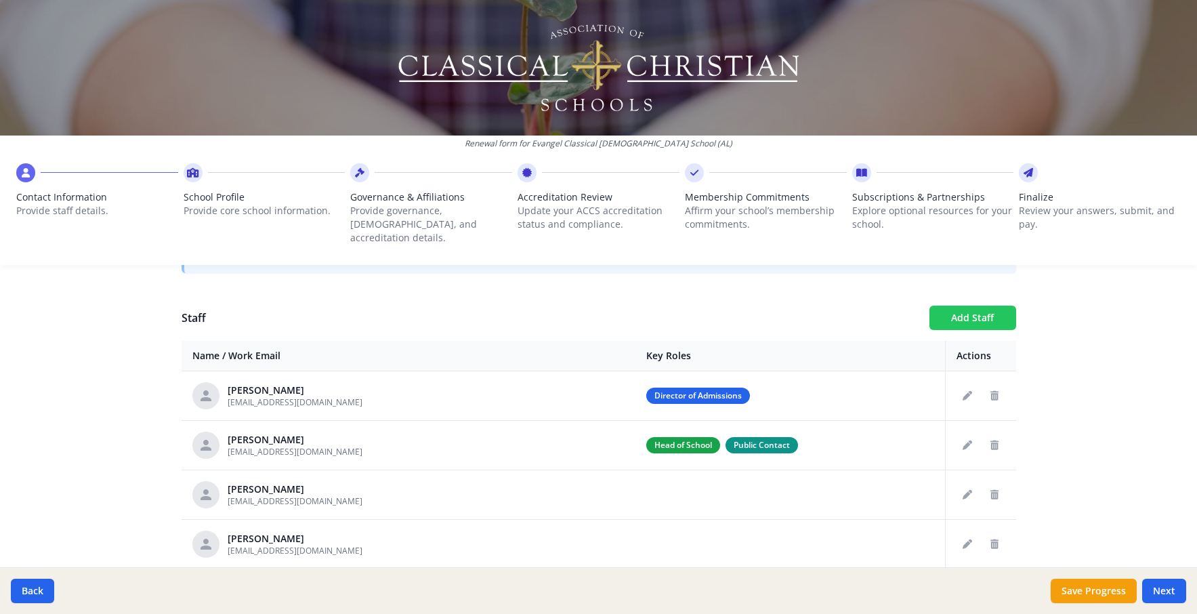
click at [966, 330] on button "Add Staff" at bounding box center [972, 317] width 87 height 24
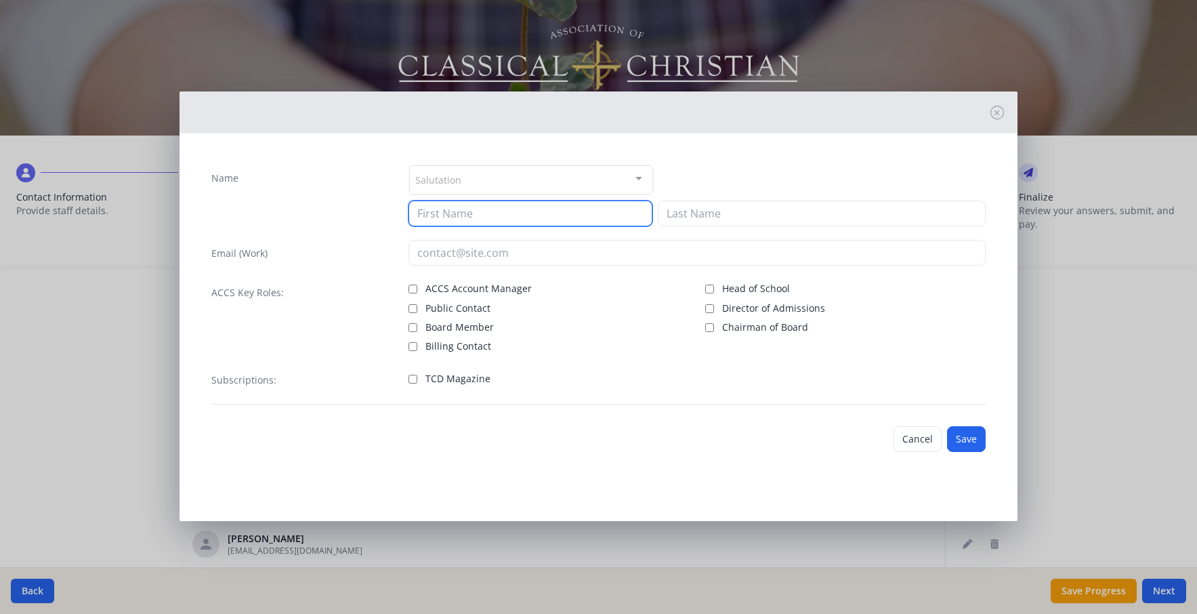
click at [509, 226] on input at bounding box center [530, 213] width 244 height 26
type input "[PERSON_NAME]"
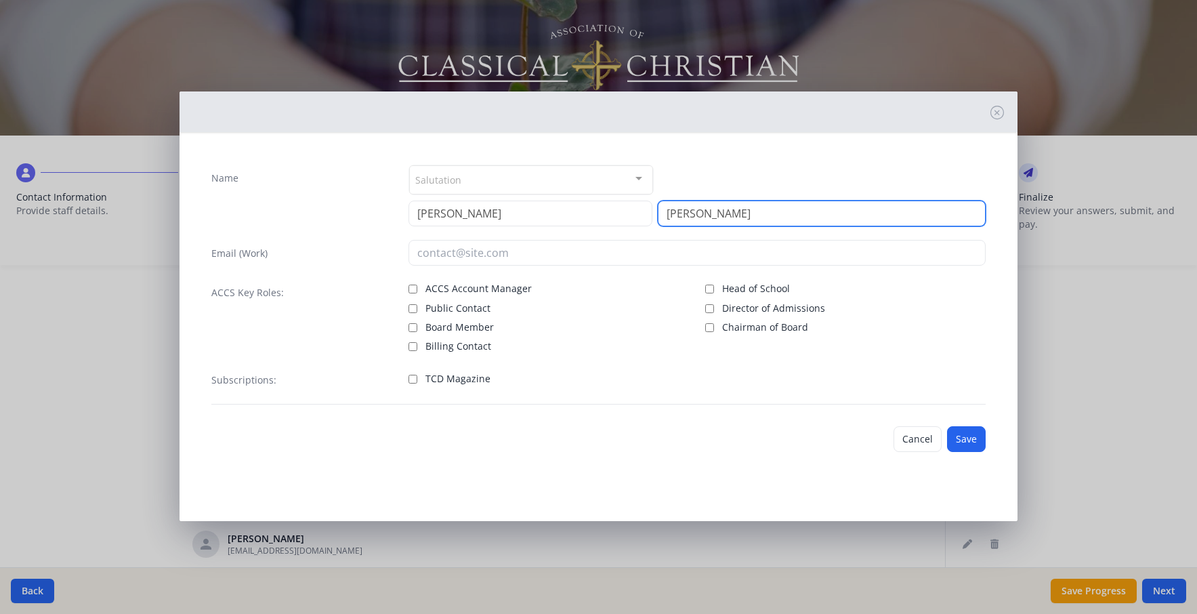
type input "[PERSON_NAME]"
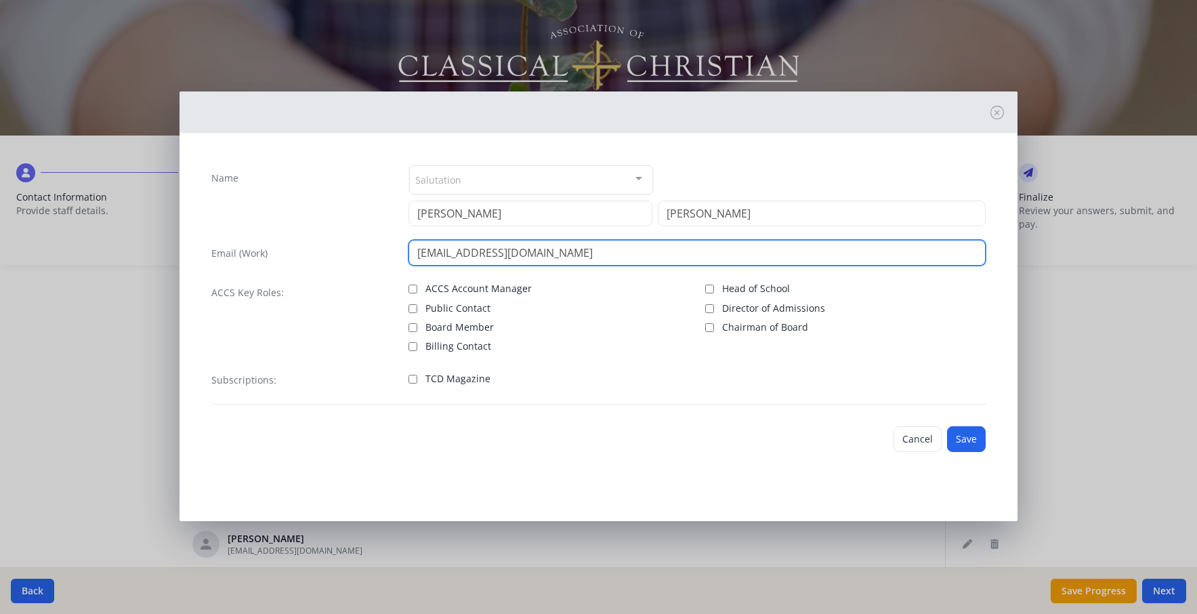
type input "[EMAIL_ADDRESS][DOMAIN_NAME]"
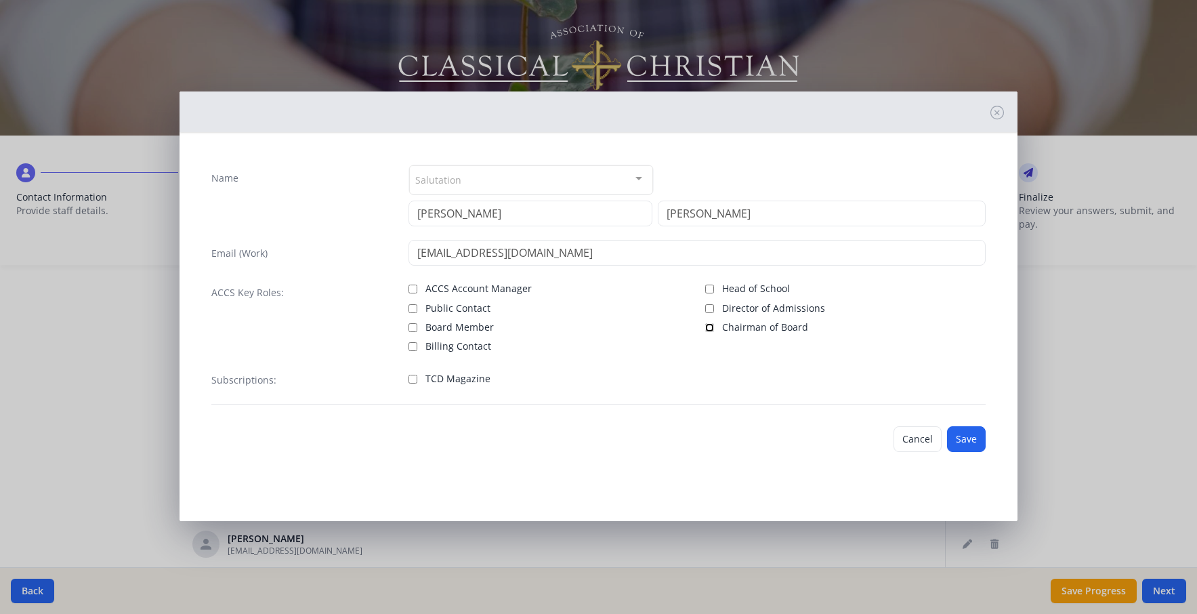
click at [710, 332] on input "Chairman of Board" at bounding box center [709, 327] width 9 height 9
checkbox input "true"
click at [413, 332] on input "Board Member" at bounding box center [412, 327] width 9 height 9
checkbox input "true"
click at [568, 415] on div "Name Salutation Mr. Mrs. Ms. Dr. Rev. Fr. Esq. No elements found. Consider chan…" at bounding box center [598, 284] width 796 height 261
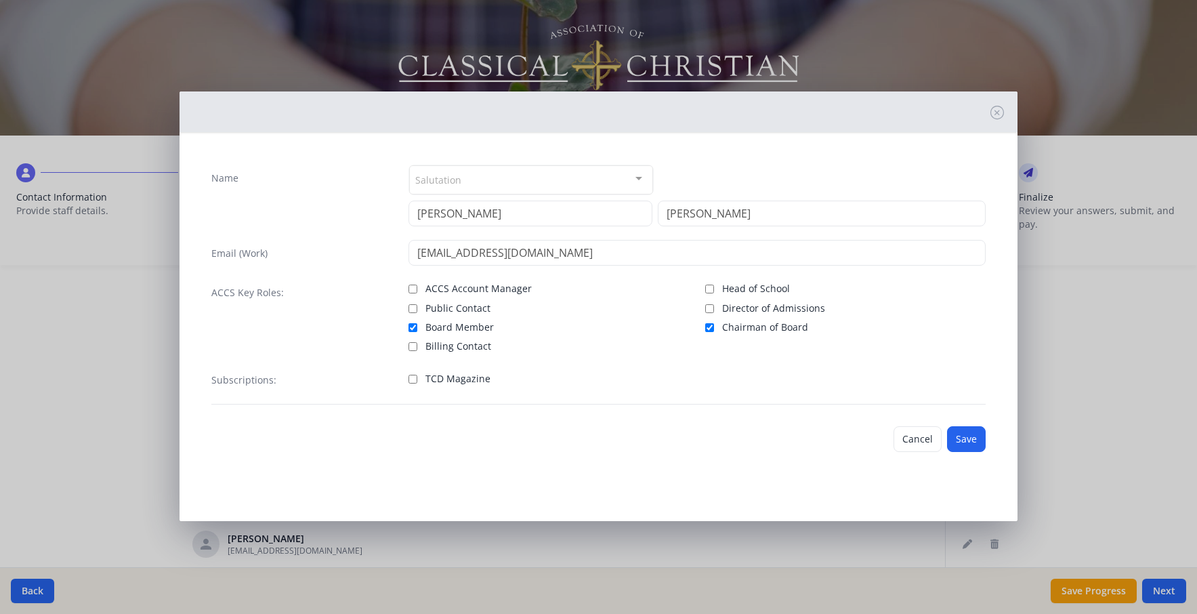
scroll to position [51, 0]
click at [956, 452] on button "Save" at bounding box center [966, 439] width 39 height 26
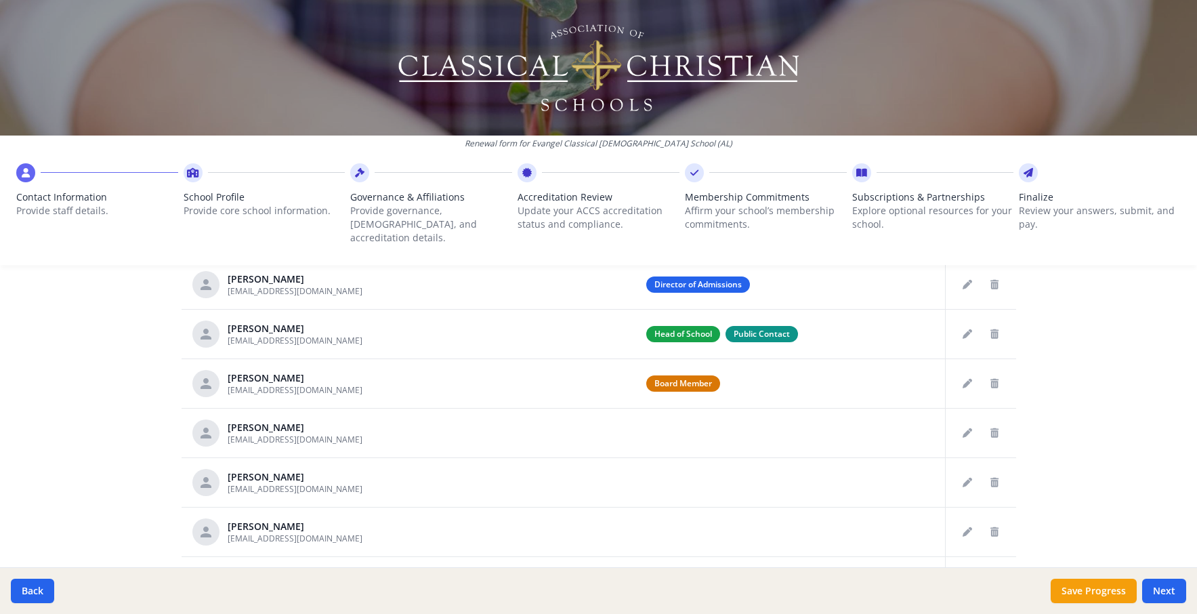
scroll to position [571, 0]
click at [990, 288] on icon "Delete staff" at bounding box center [994, 283] width 8 height 9
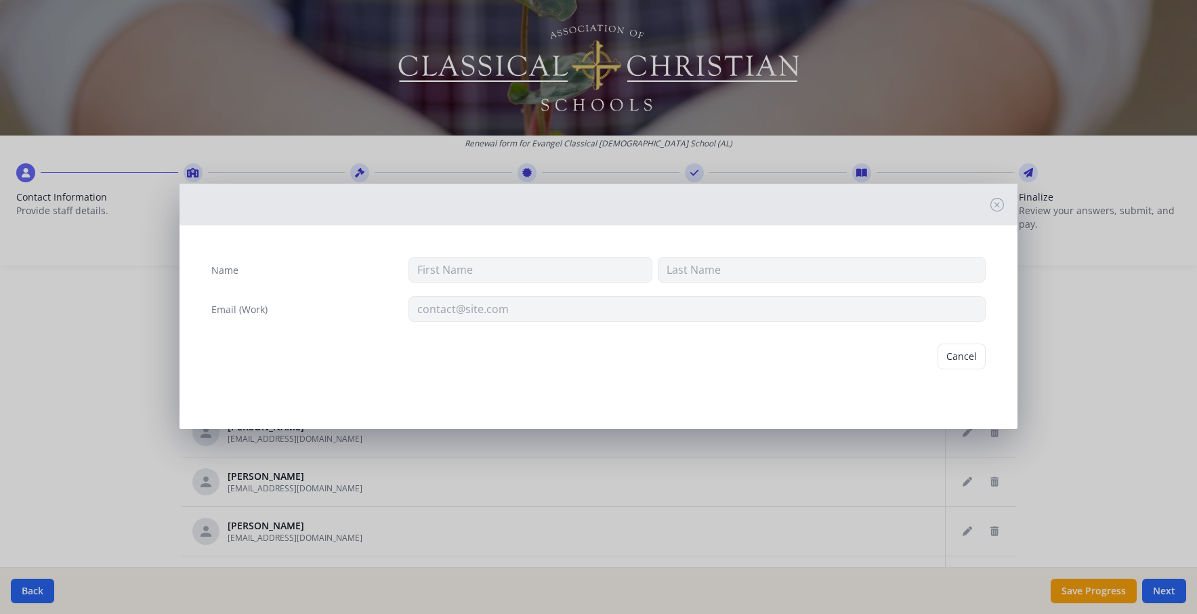
type input "[PERSON_NAME]"
type input "[EMAIL_ADDRESS][DOMAIN_NAME]"
click at [954, 369] on button "Delete" at bounding box center [962, 356] width 47 height 26
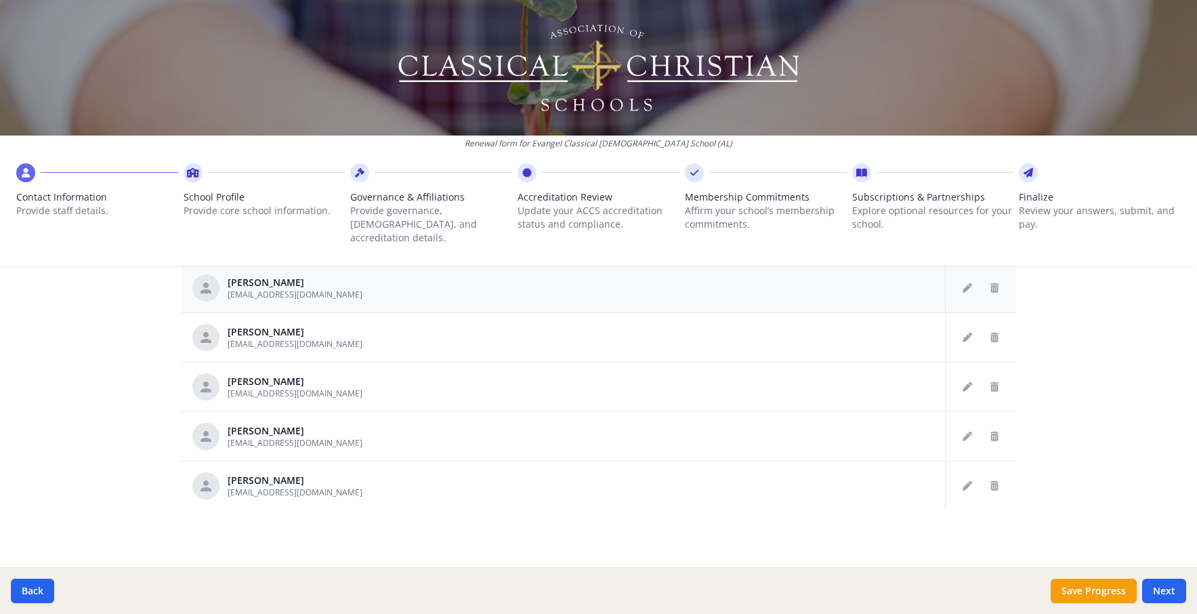
scroll to position [530, 0]
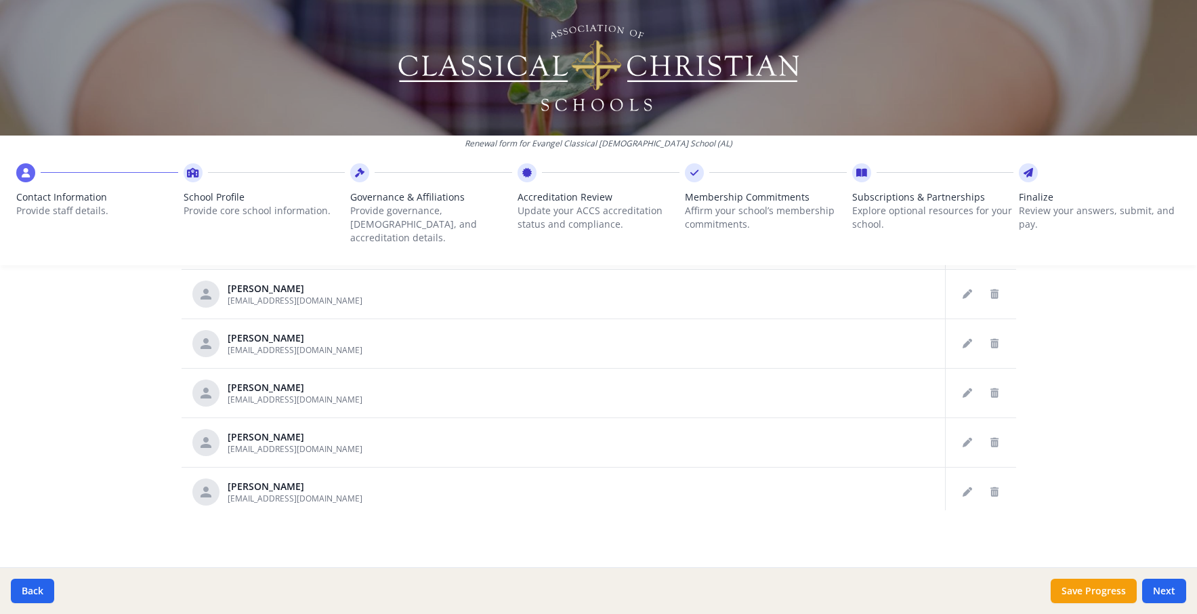
click at [990, 200] on icon "Delete staff" at bounding box center [994, 194] width 8 height 9
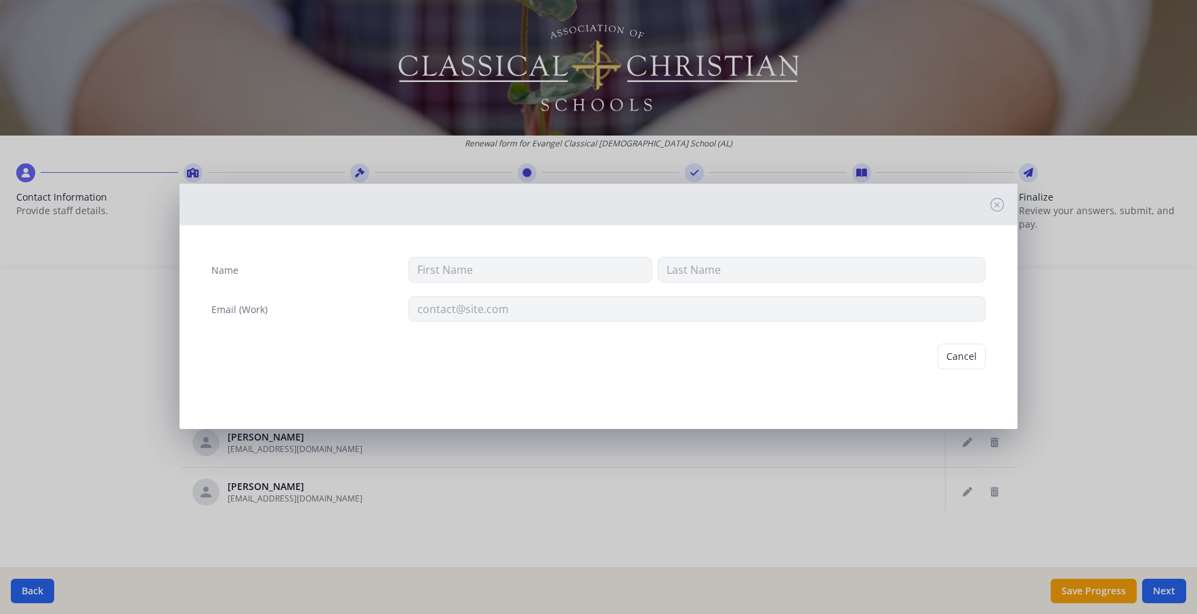
type input "[PERSON_NAME]"
type input "[EMAIL_ADDRESS][DOMAIN_NAME]"
click at [956, 369] on button "Delete" at bounding box center [962, 356] width 47 height 26
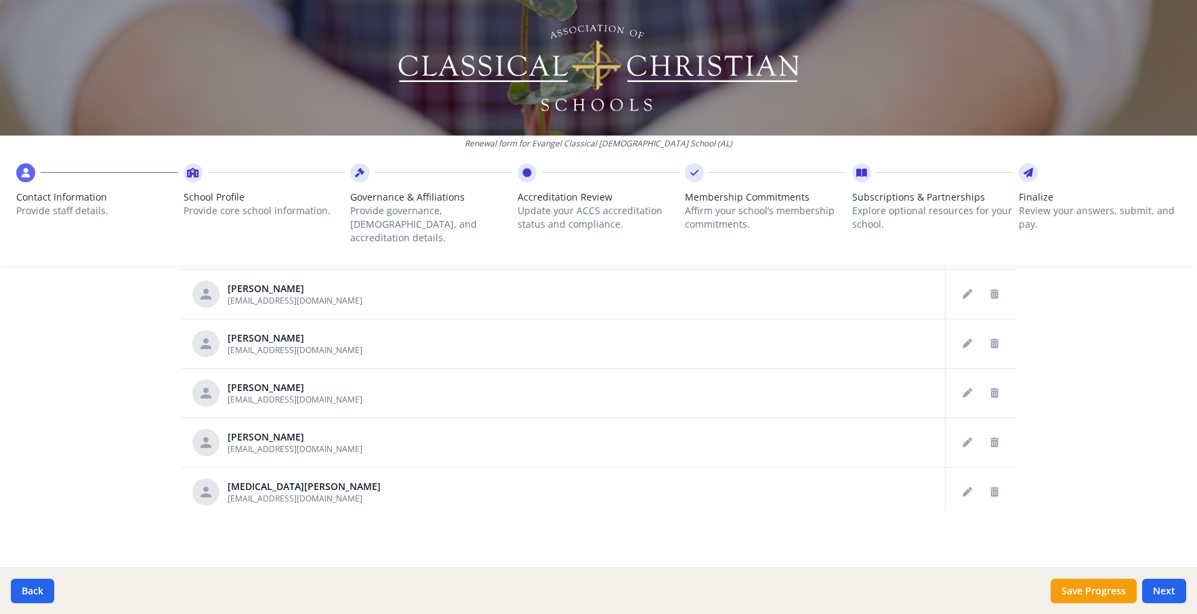
click at [135, 474] on div "Renewal form for Evangel Classical [DEMOGRAPHIC_DATA] School (AL) Contact Infor…" at bounding box center [598, 307] width 1197 height 614
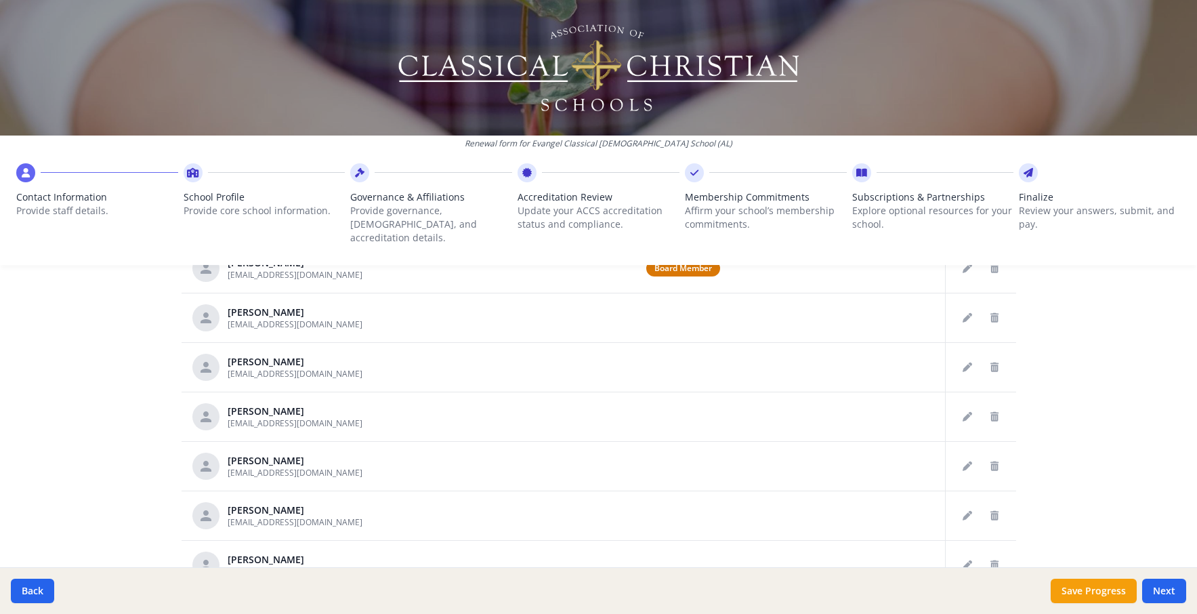
scroll to position [643, 0]
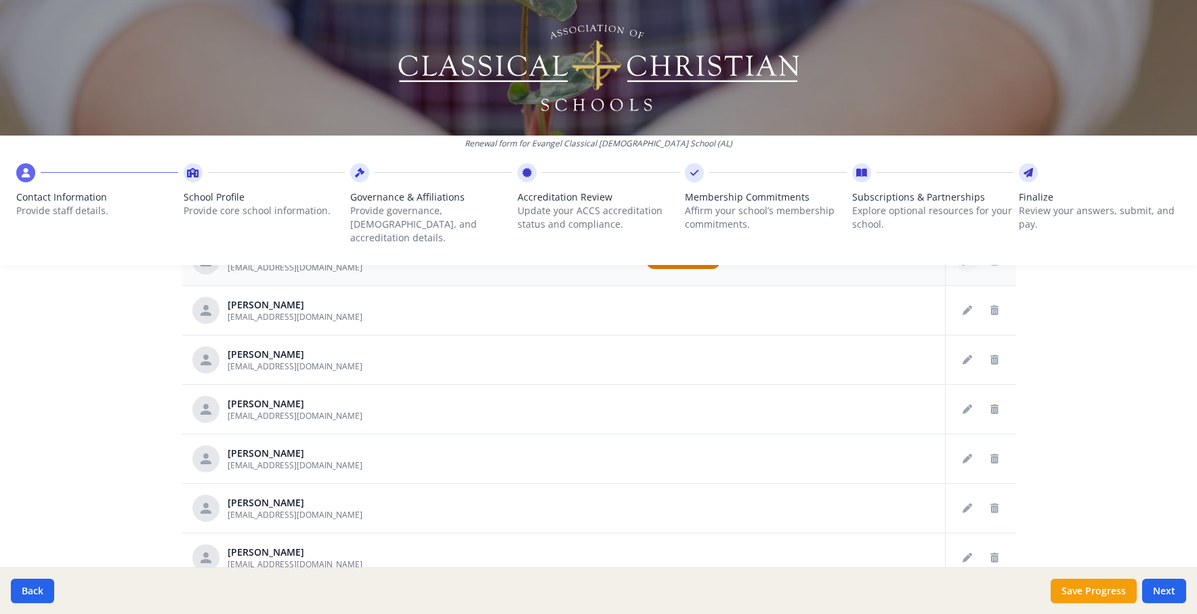
click at [962, 265] on icon "Edit staff" at bounding box center [966, 260] width 9 height 9
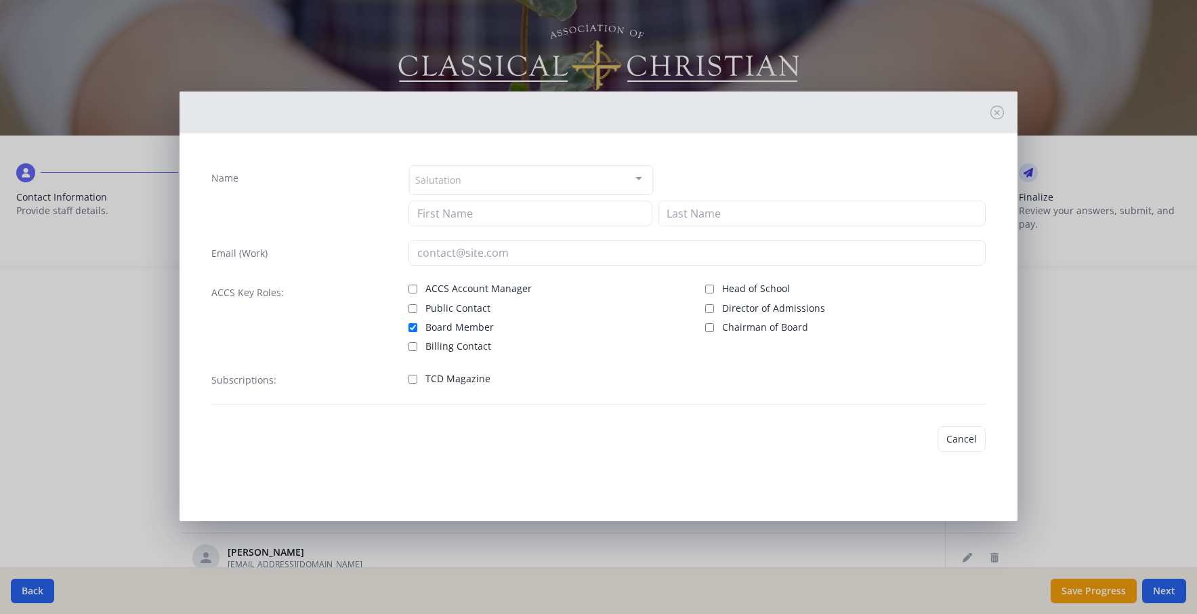
type input "[PERSON_NAME]"
type input "[EMAIL_ADDRESS][DOMAIN_NAME]"
checkbox input "true"
click at [711, 332] on input "Chairman of Board" at bounding box center [709, 327] width 9 height 9
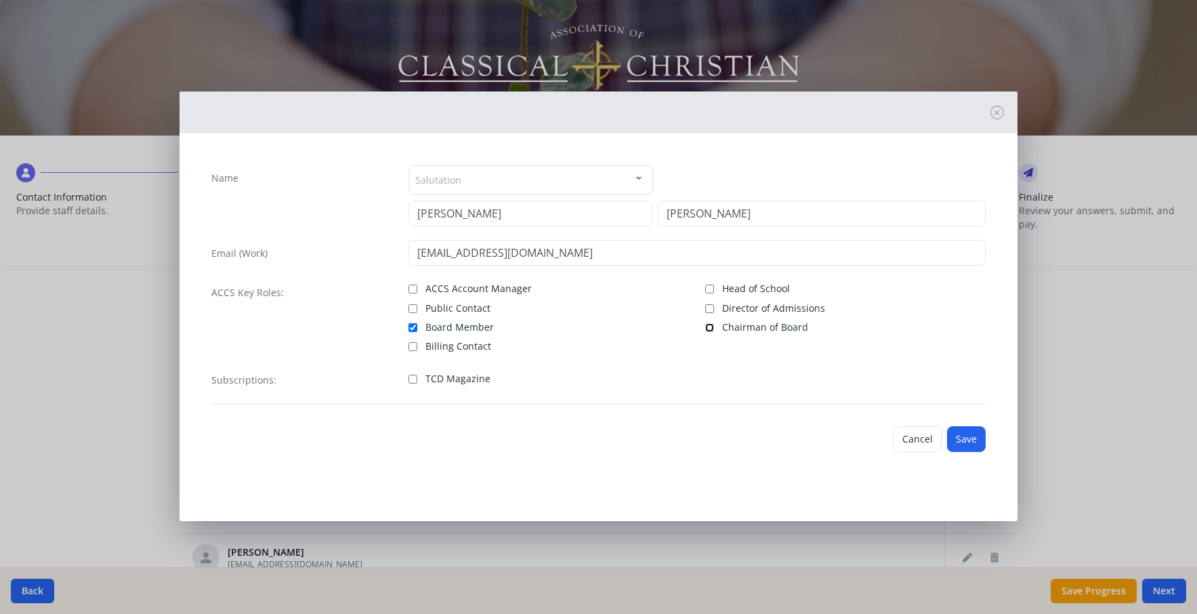
checkbox input "true"
click at [830, 404] on div "Subscriptions: TCD Magazine" at bounding box center [598, 385] width 774 height 38
click at [947, 452] on button "Save" at bounding box center [966, 439] width 39 height 26
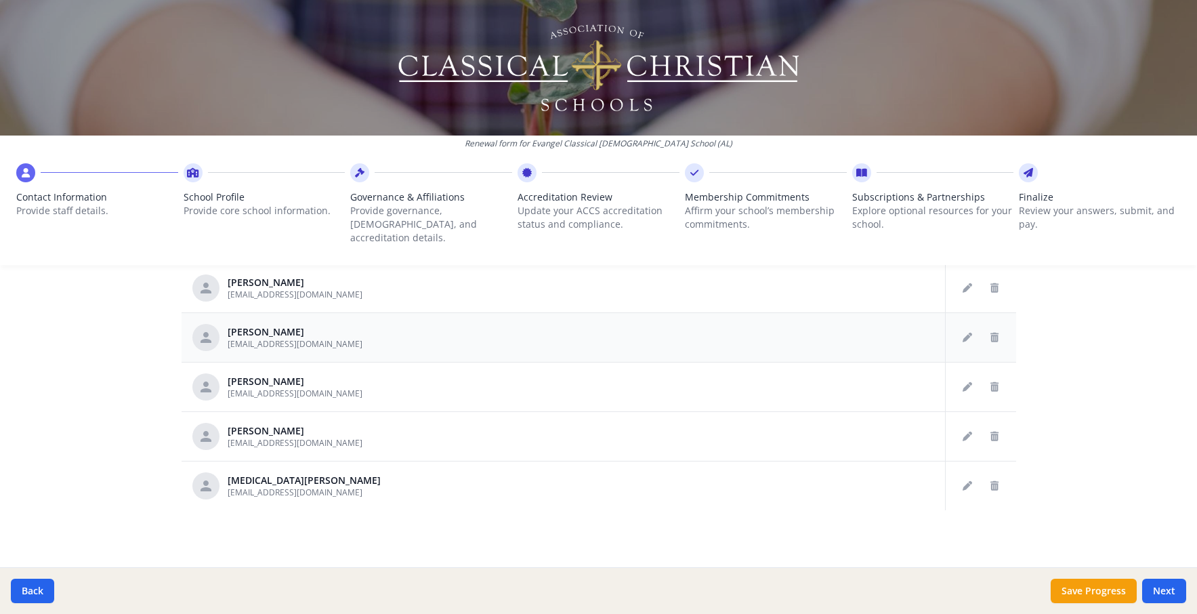
scroll to position [1008, 0]
click at [1057, 587] on button "Save Progress" at bounding box center [1093, 590] width 86 height 24
click at [1149, 591] on button "Next" at bounding box center [1164, 590] width 44 height 24
type input "[PHONE_NUMBER]"
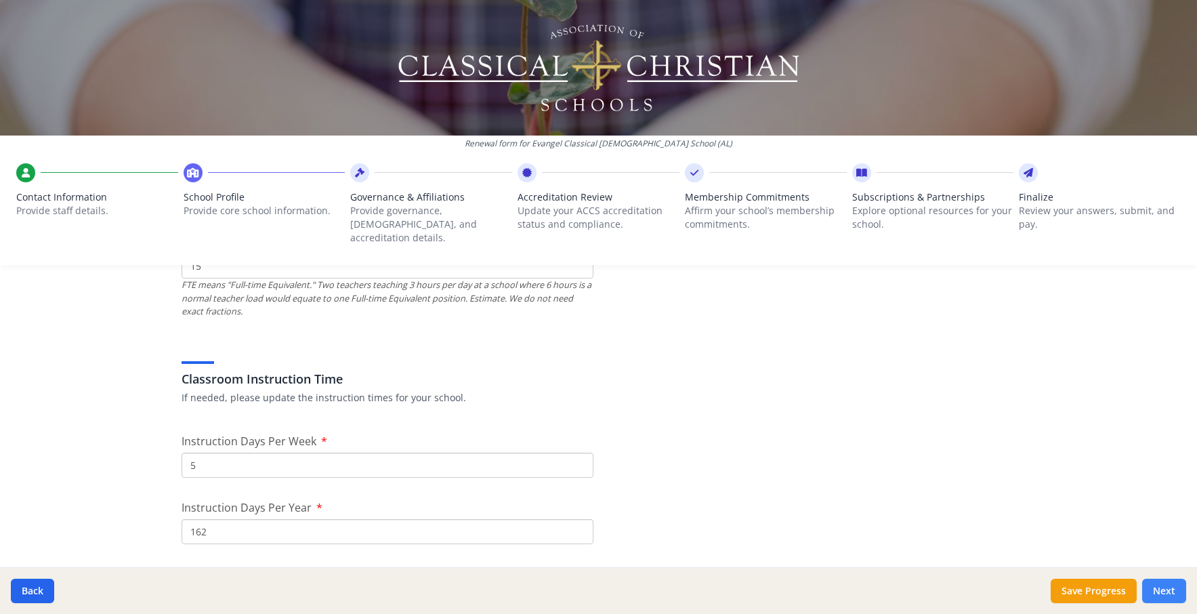
click at [1149, 588] on button "Next" at bounding box center [1164, 590] width 44 height 24
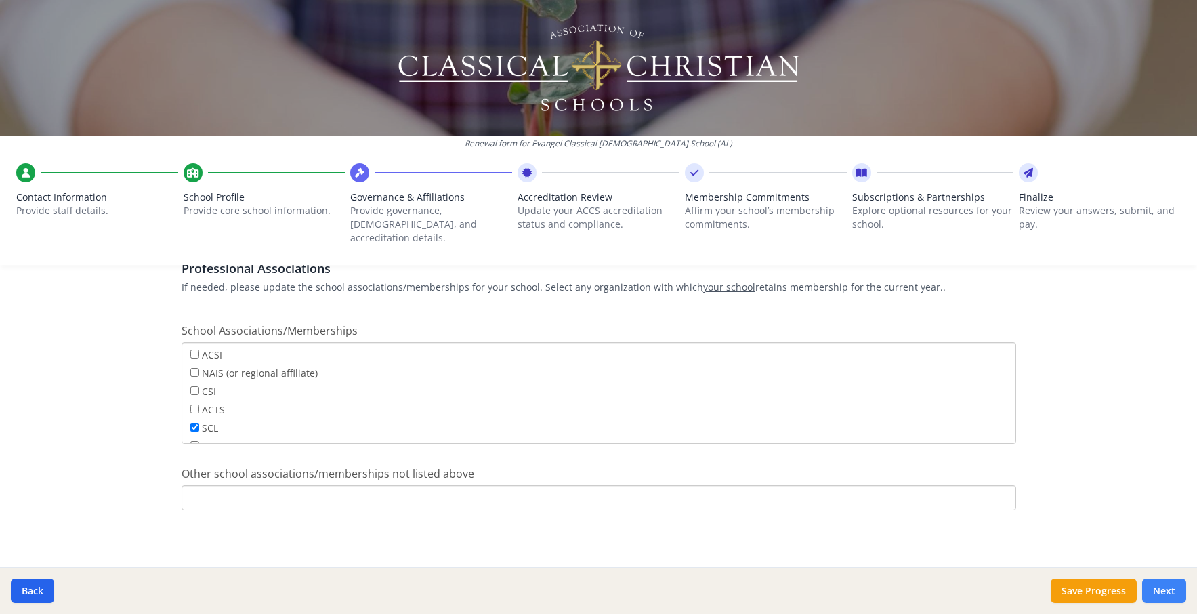
click at [1149, 588] on button "Next" at bounding box center [1164, 590] width 44 height 24
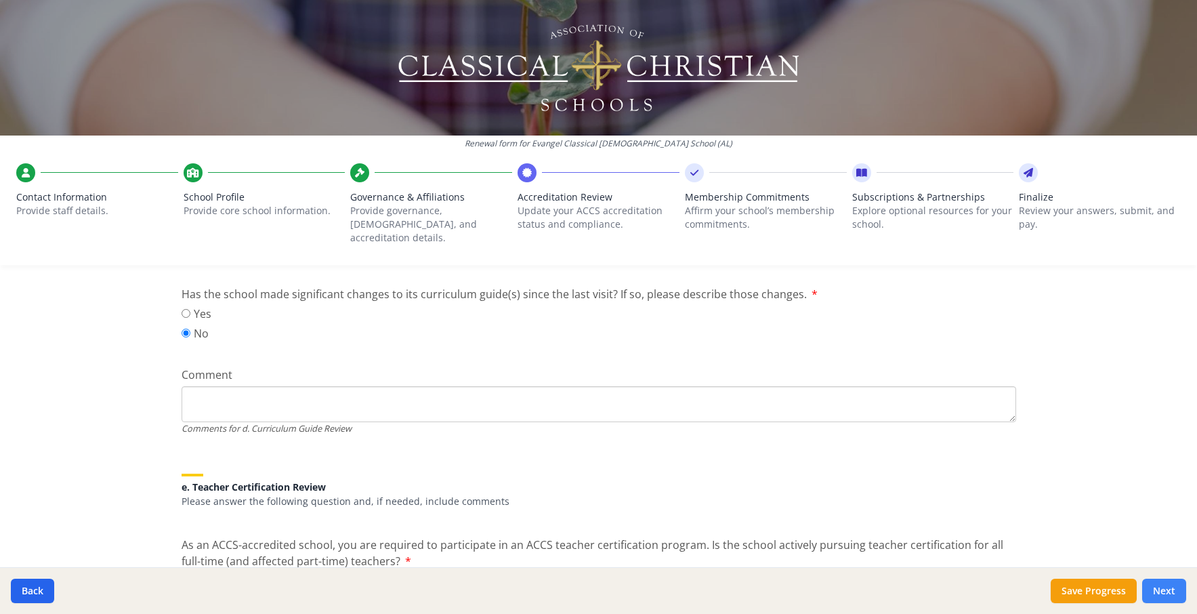
click at [1149, 588] on button "Next" at bounding box center [1164, 590] width 44 height 24
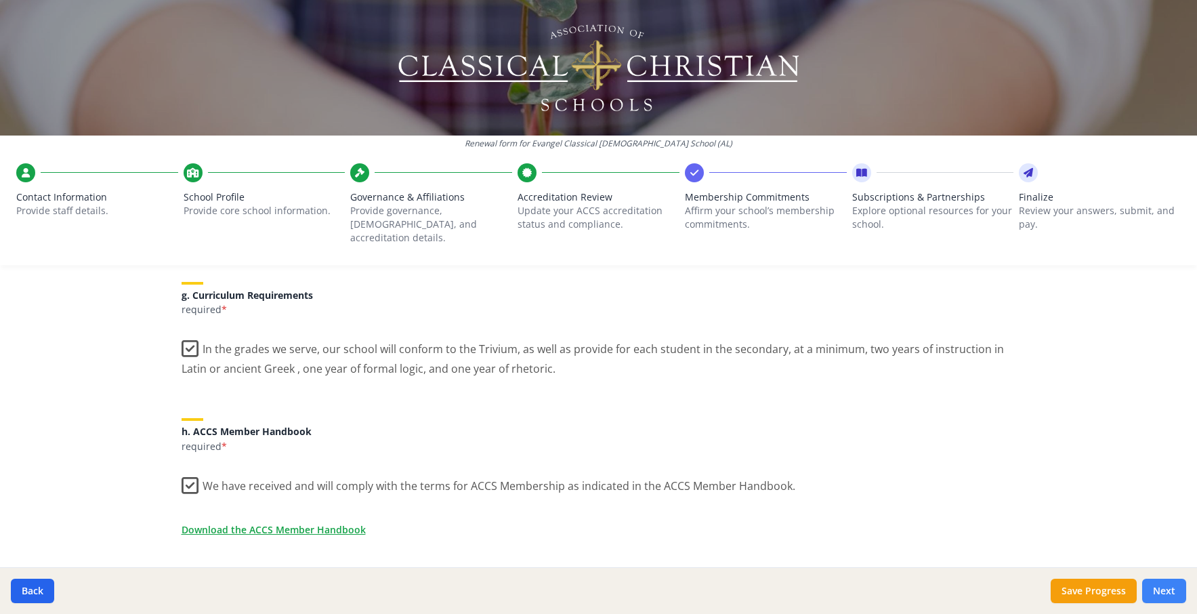
click at [1149, 588] on button "Next" at bounding box center [1164, 590] width 44 height 24
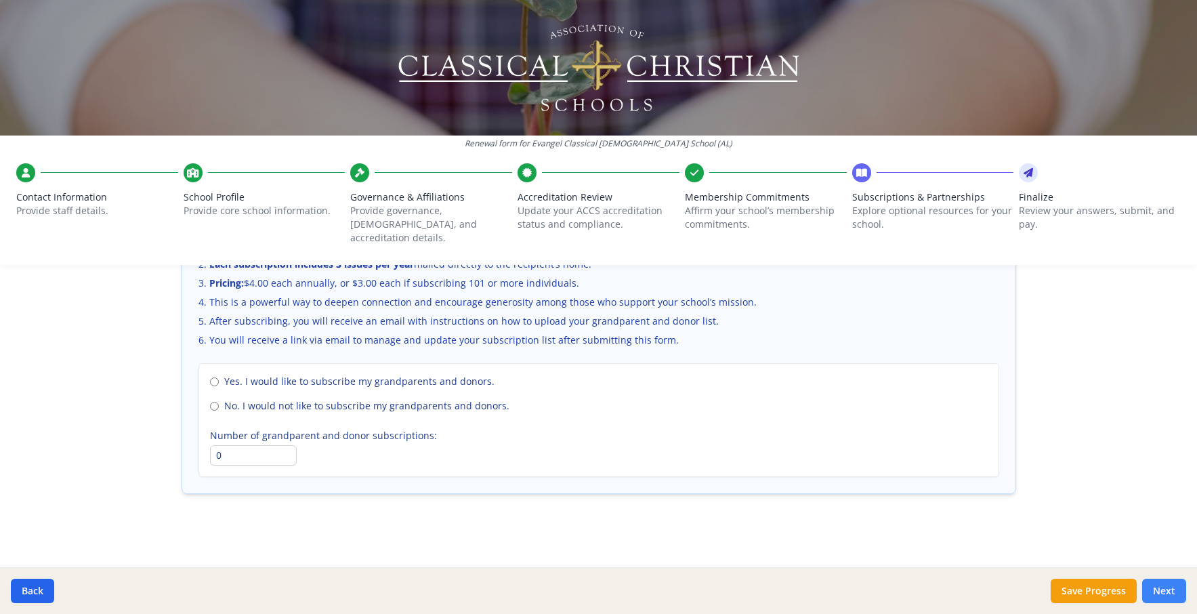
click at [1149, 588] on button "Next" at bounding box center [1164, 590] width 44 height 24
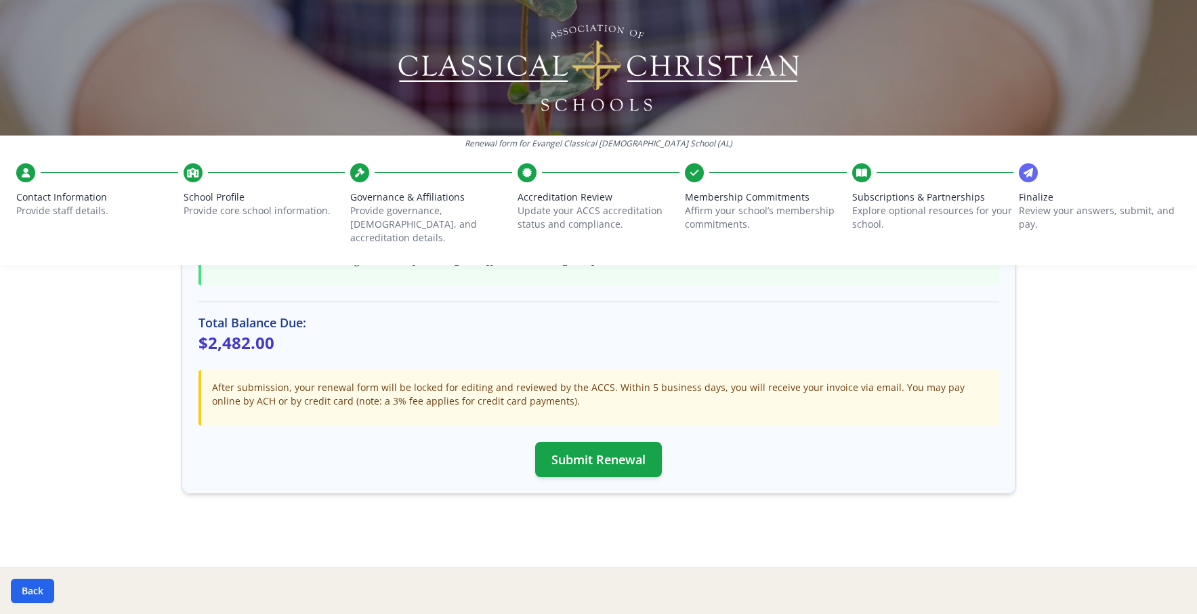
click at [1149, 588] on div "Back" at bounding box center [598, 590] width 1197 height 47
click at [53, 580] on button "Back" at bounding box center [32, 590] width 43 height 24
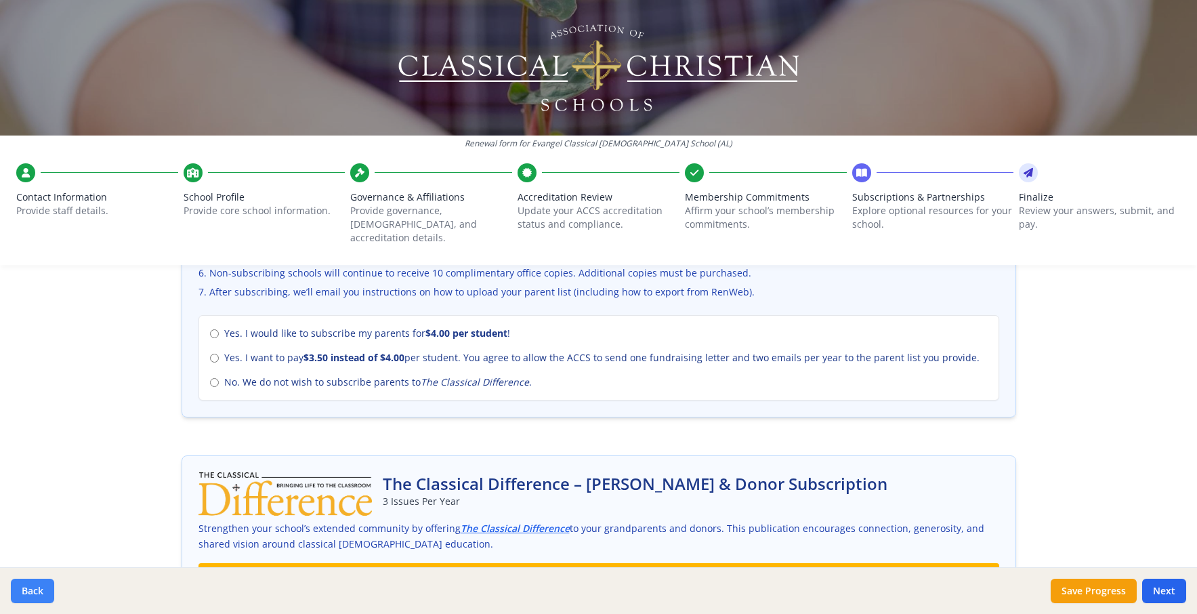
click at [53, 580] on button "Back" at bounding box center [32, 590] width 43 height 24
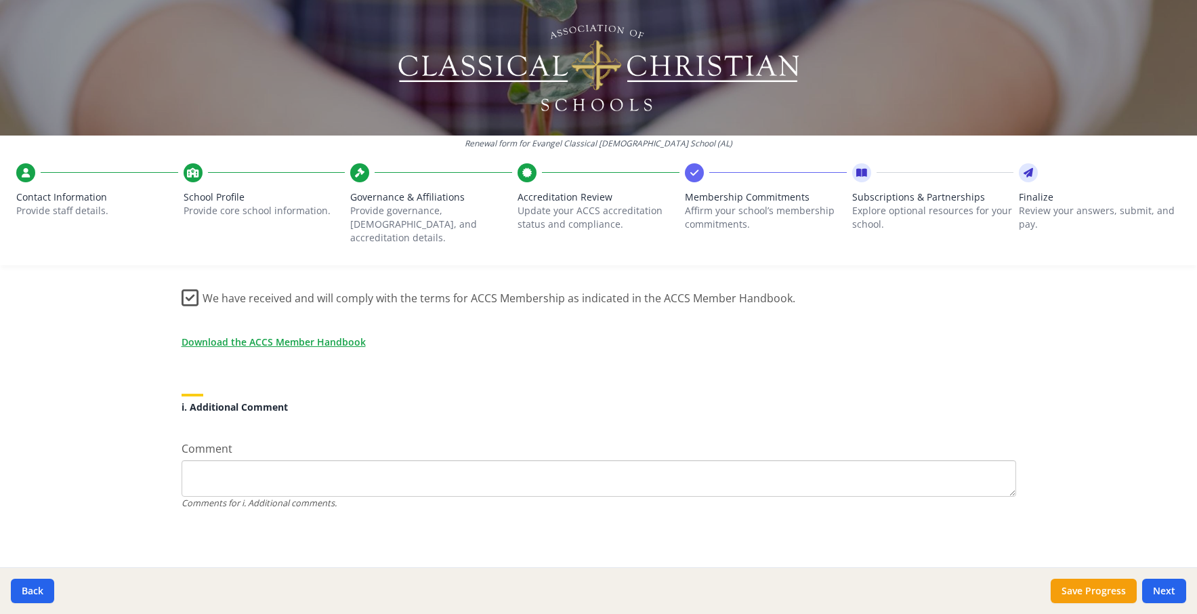
scroll to position [1627, 0]
click at [1144, 588] on button "Next" at bounding box center [1164, 590] width 44 height 24
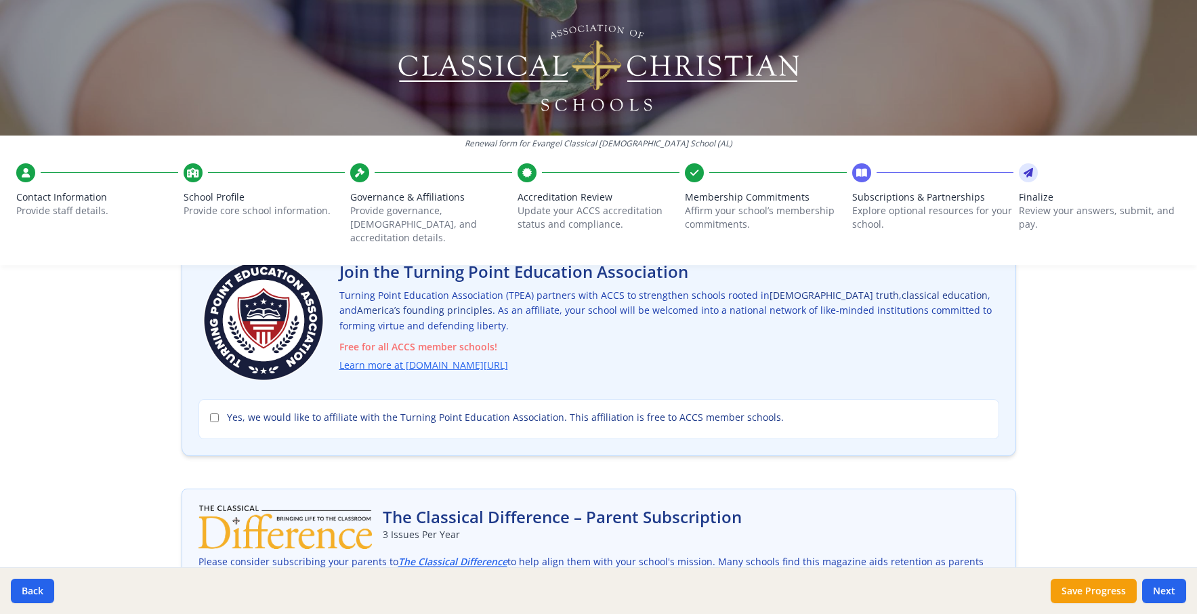
scroll to position [100, 0]
click at [488, 375] on link "Learn more at [DOMAIN_NAME][URL]" at bounding box center [426, 368] width 169 height 16
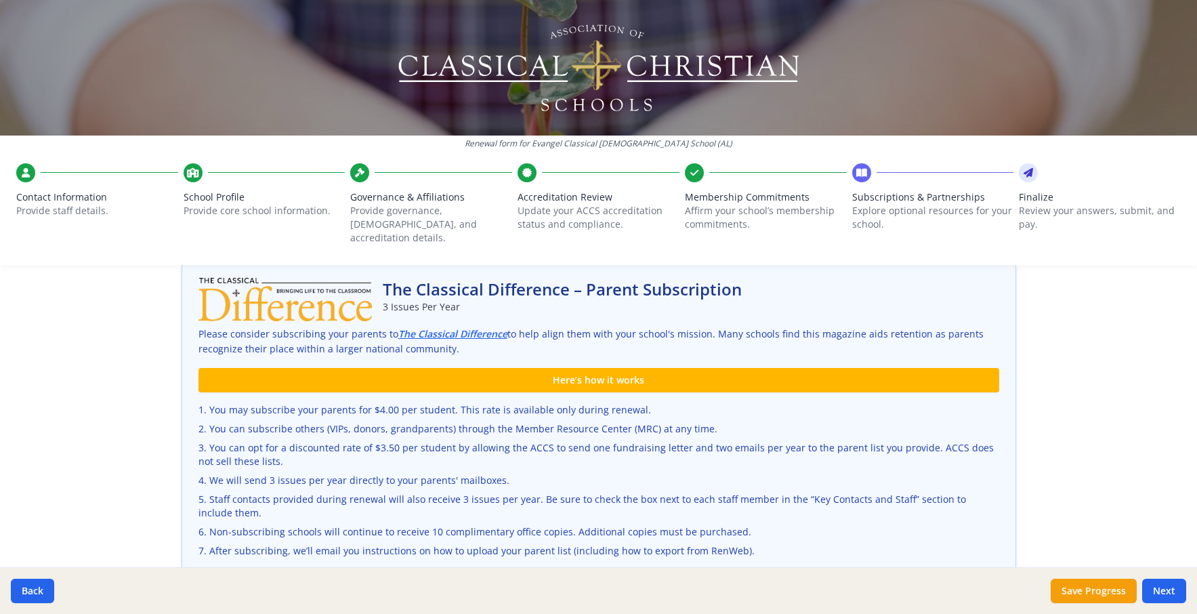
scroll to position [368, 0]
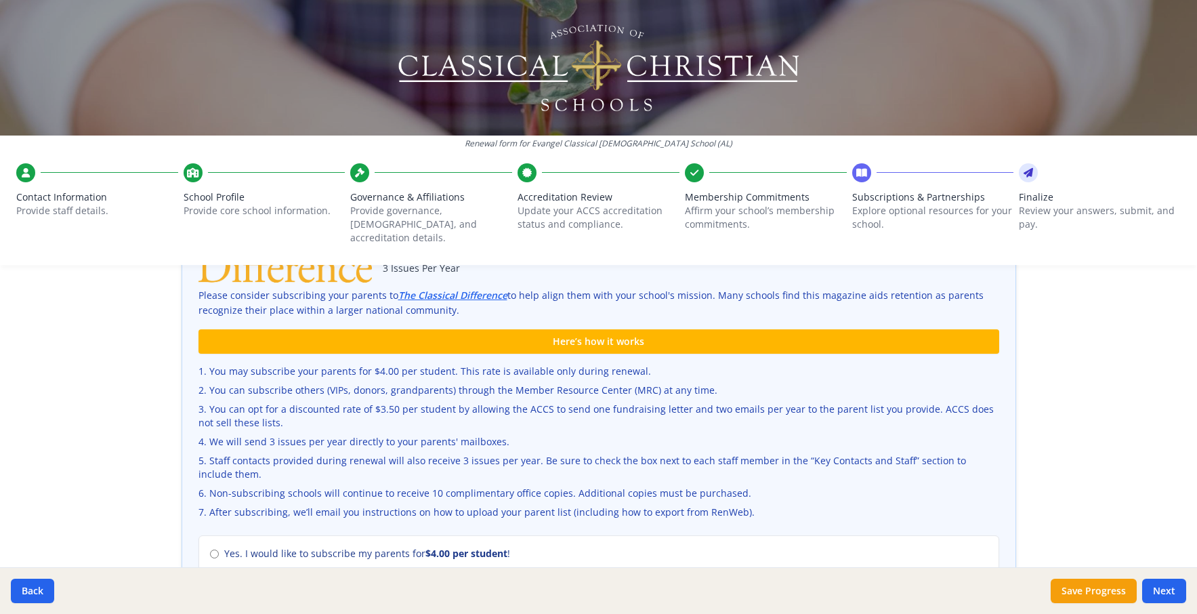
click at [133, 519] on div "Renewal form for Evangel Classical [DEMOGRAPHIC_DATA] School (AL) Contact Infor…" at bounding box center [598, 307] width 1197 height 614
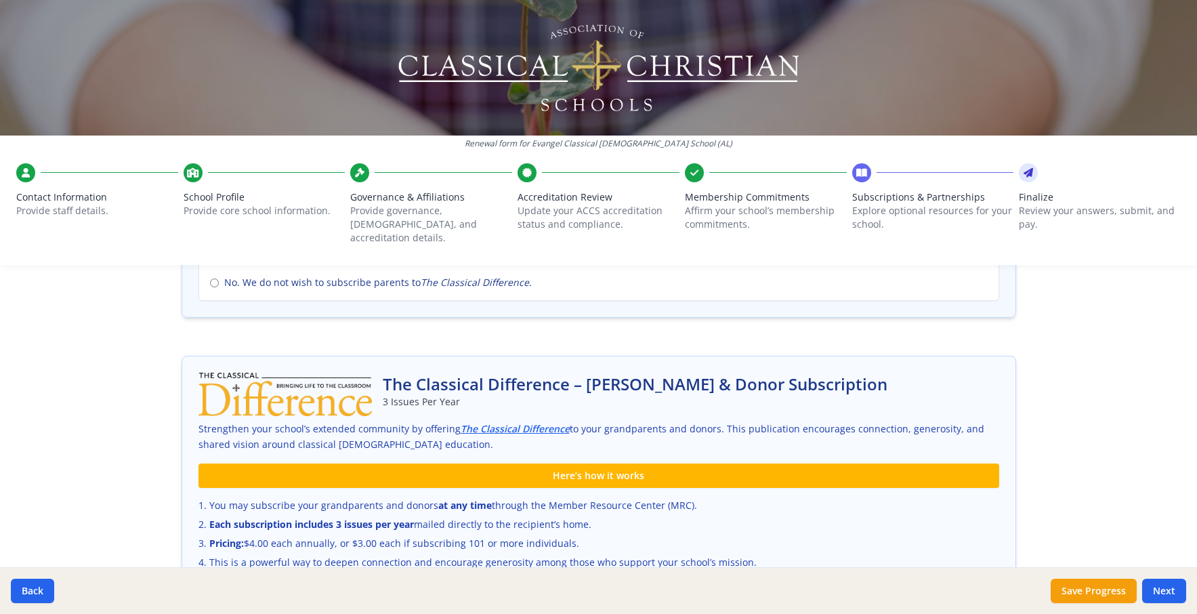
scroll to position [689, 0]
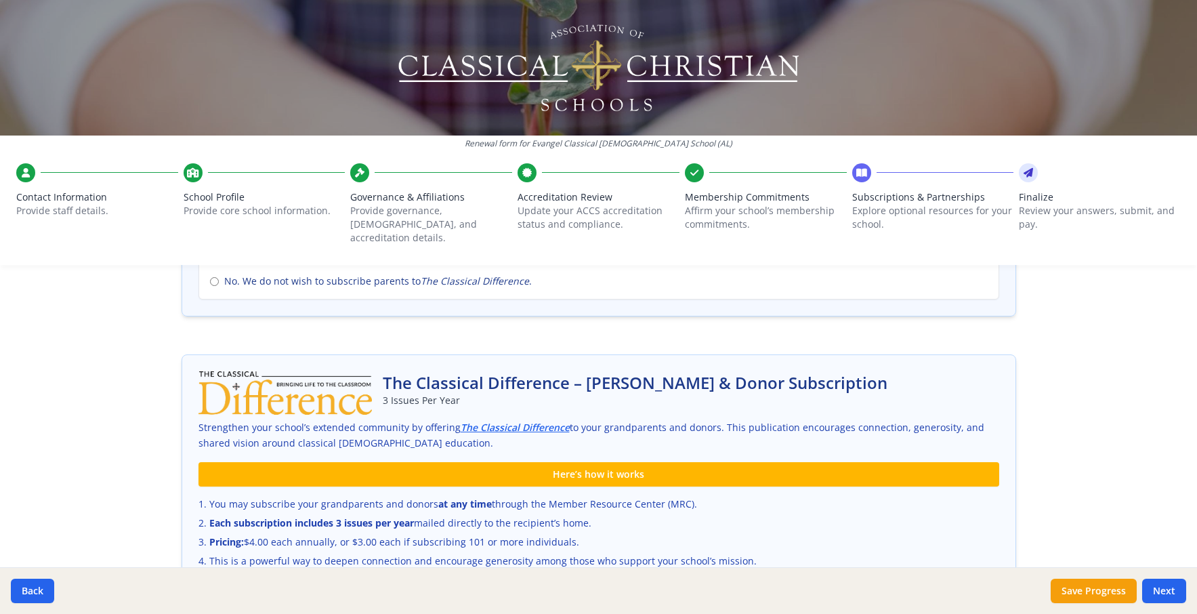
click at [219, 261] on input "Yes. I want to pay $3.50 instead of $4.00 per student. You agree to allow the A…" at bounding box center [214, 257] width 9 height 9
radio input "true"
click at [1071, 584] on button "Save Progress" at bounding box center [1093, 590] width 86 height 24
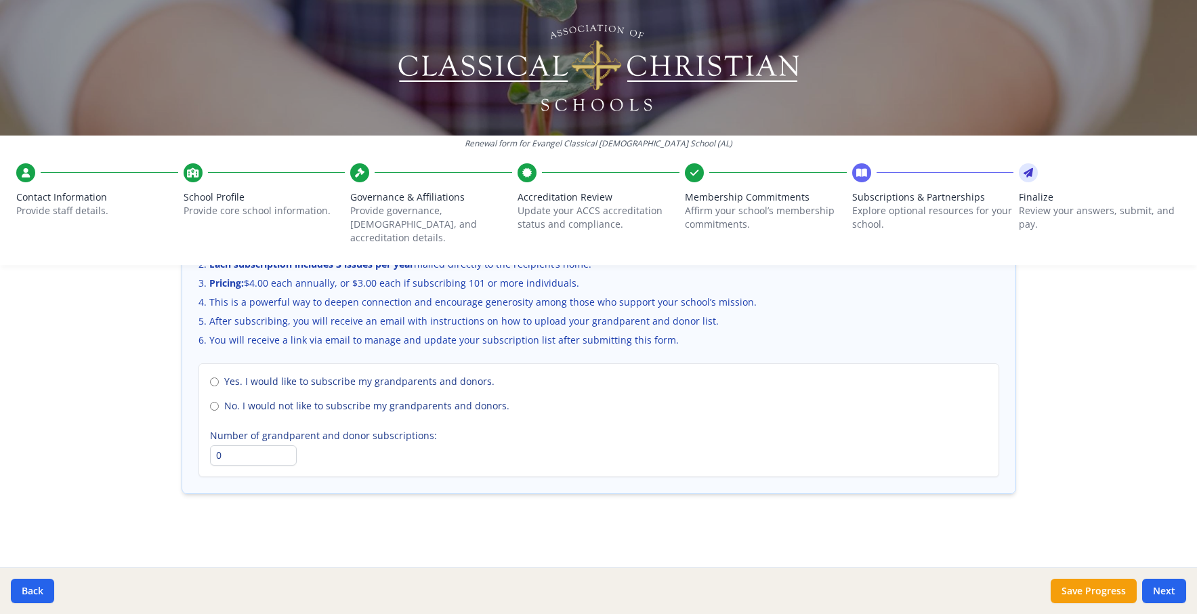
scroll to position [1268, 0]
click at [219, 410] on input "No. I would not like to subscribe my grandparents and donors." at bounding box center [214, 406] width 9 height 9
radio input "true"
click at [148, 448] on div "Renewal form for Evangel Classical [DEMOGRAPHIC_DATA] School (AL) Contact Infor…" at bounding box center [598, 307] width 1197 height 614
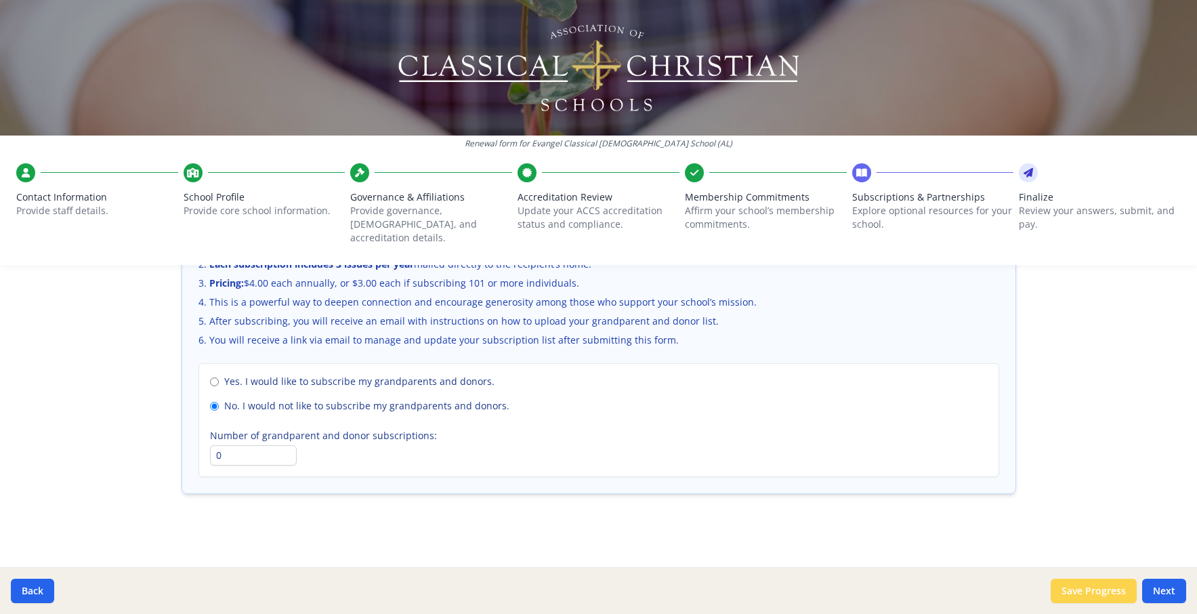
click at [1084, 578] on button "Save Progress" at bounding box center [1093, 590] width 86 height 24
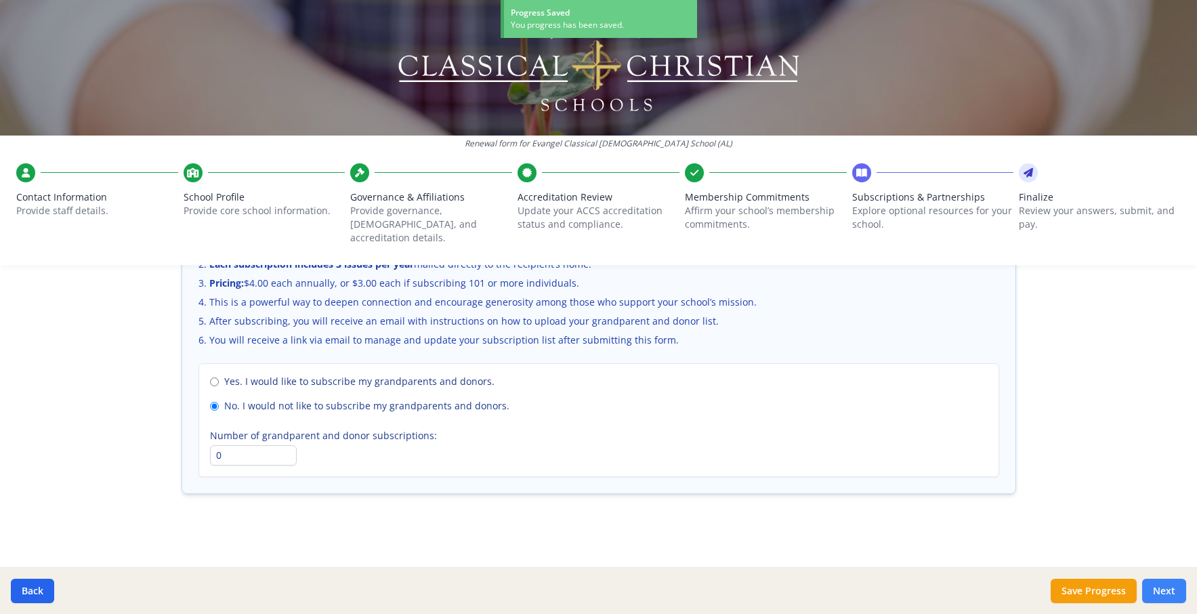
click at [1152, 587] on button "Next" at bounding box center [1164, 590] width 44 height 24
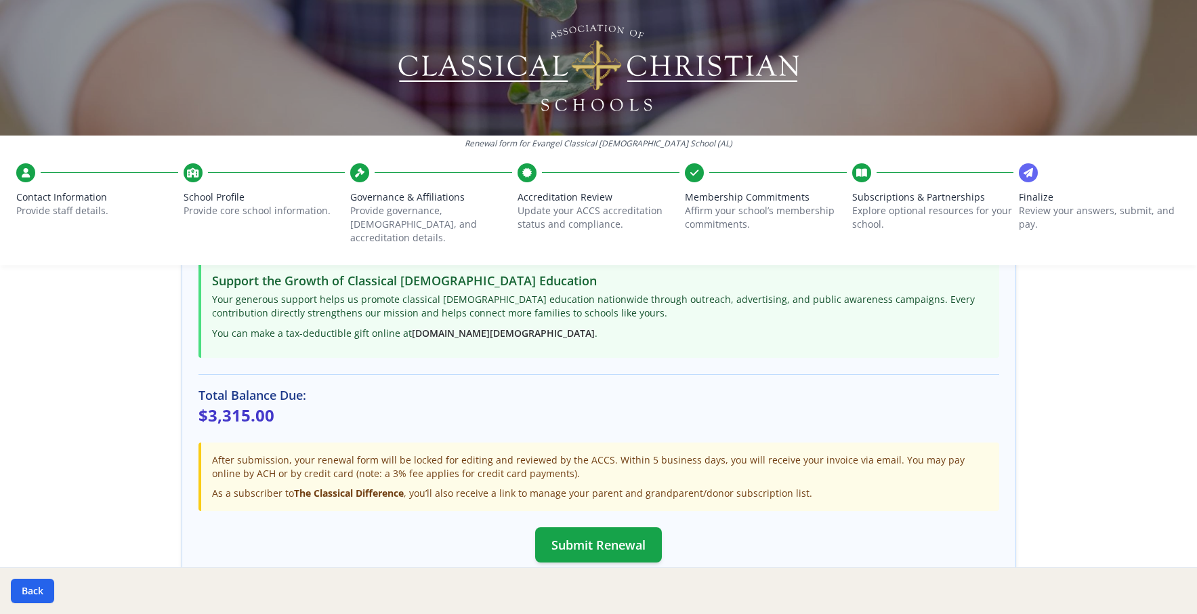
scroll to position [328, 0]
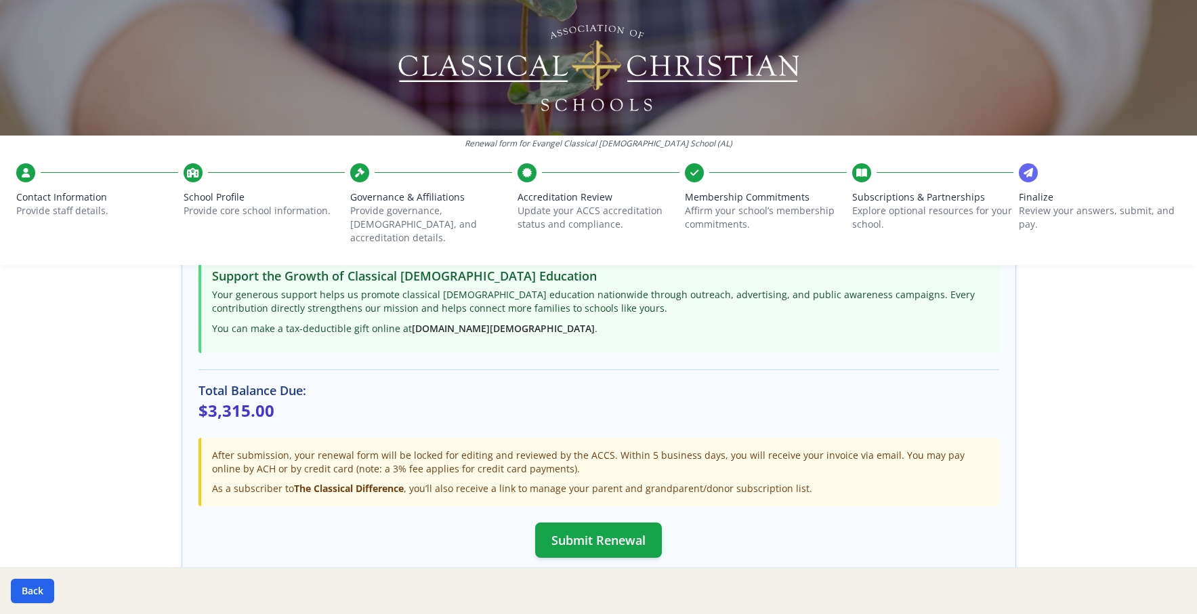
click at [864, 204] on span "Subscriptions & Partnerships" at bounding box center [933, 197] width 162 height 14
click at [96, 433] on div "Renewal form for Evangel Classical [DEMOGRAPHIC_DATA] School (AL) Contact Infor…" at bounding box center [598, 307] width 1197 height 614
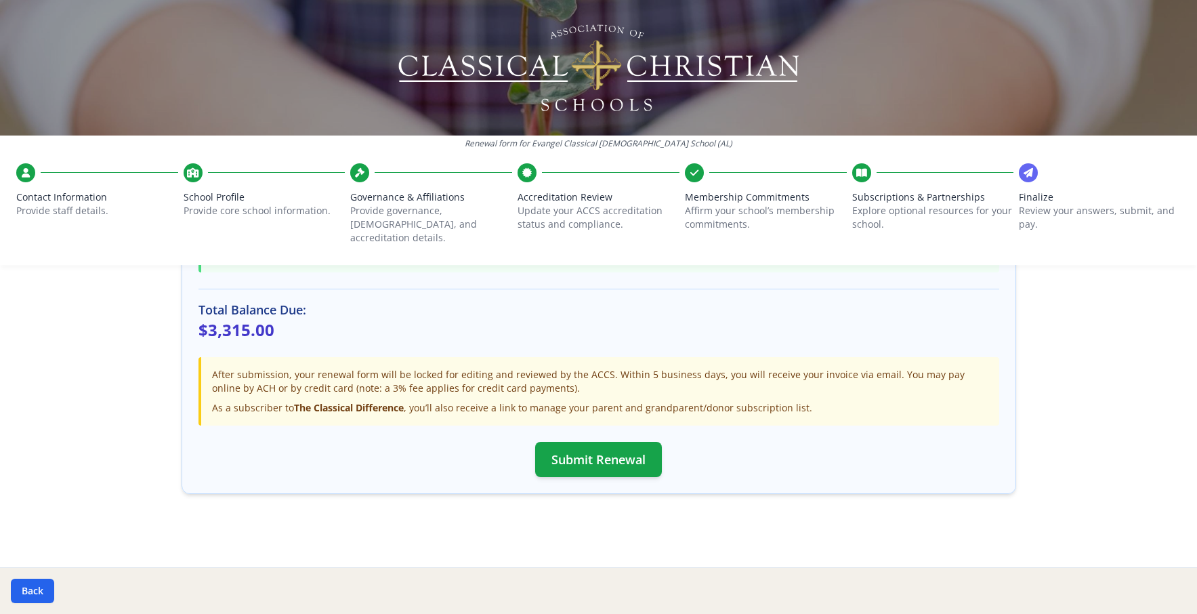
scroll to position [565, 0]
click at [580, 477] on button "Submit Renewal" at bounding box center [598, 459] width 127 height 35
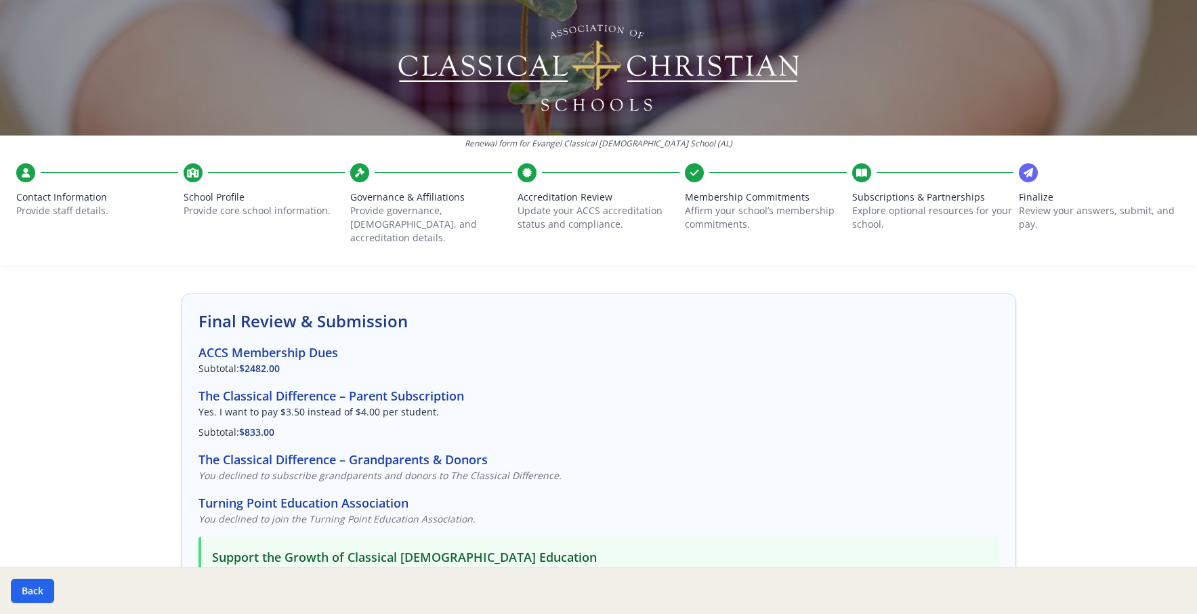
scroll to position [52, 0]
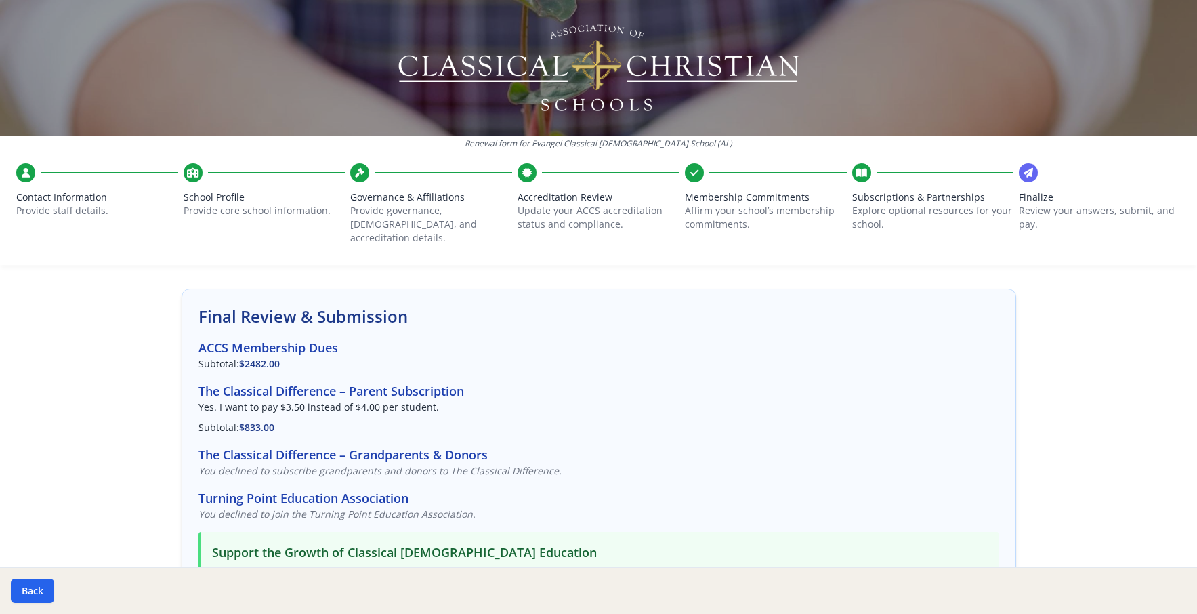
click at [1043, 231] on p "Review your answers, submit, and pay." at bounding box center [1100, 217] width 162 height 27
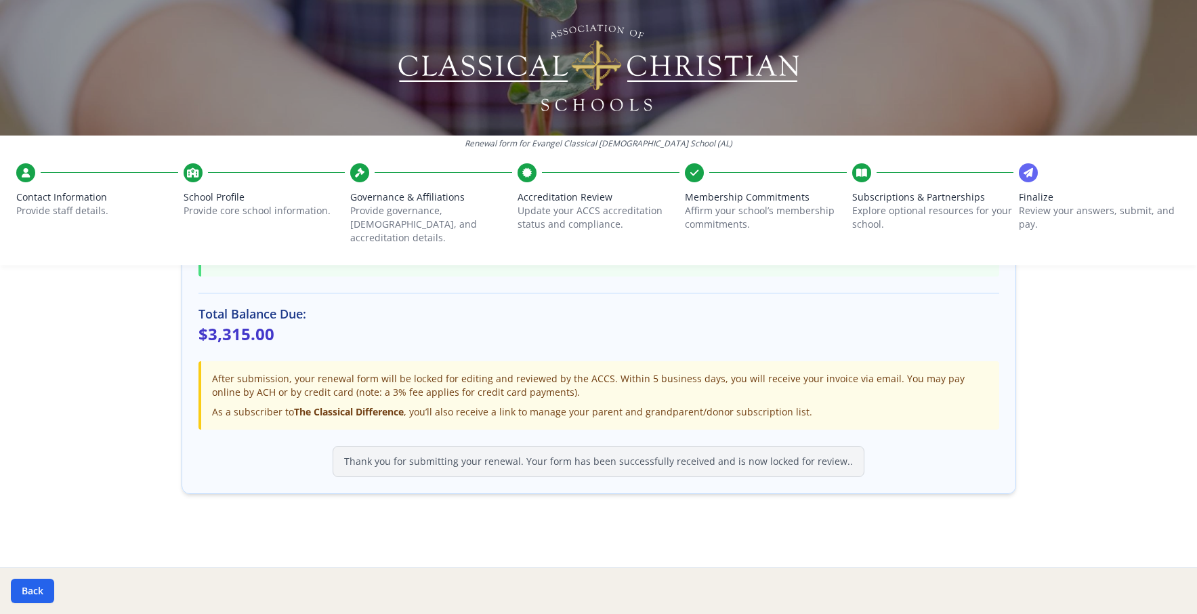
scroll to position [0, 0]
